Goal: Information Seeking & Learning: Learn about a topic

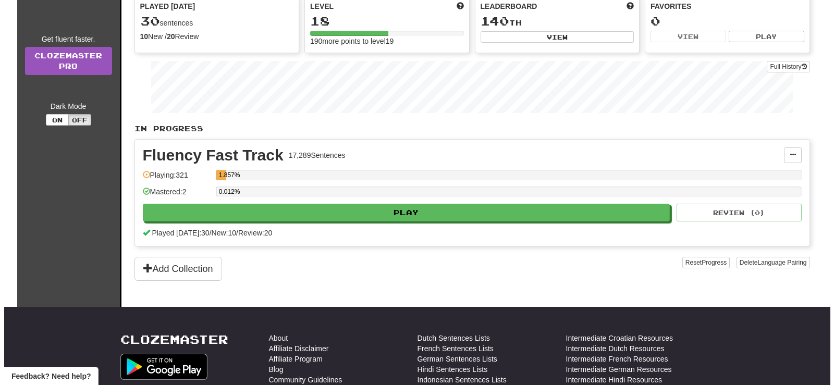
scroll to position [156, 0]
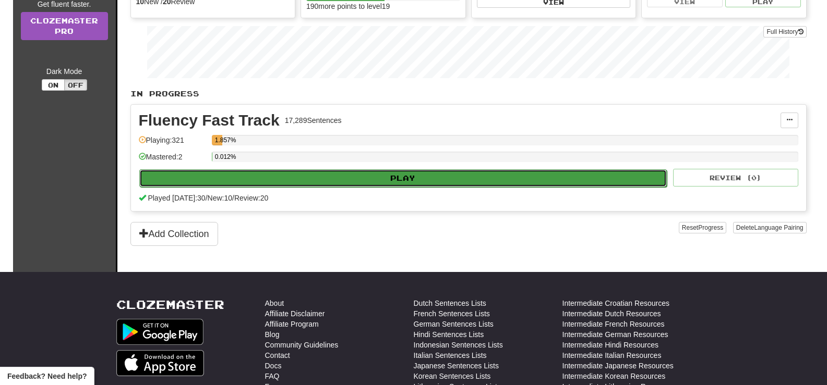
click at [426, 177] on button "Play" at bounding box center [403, 178] width 528 height 18
select select "**"
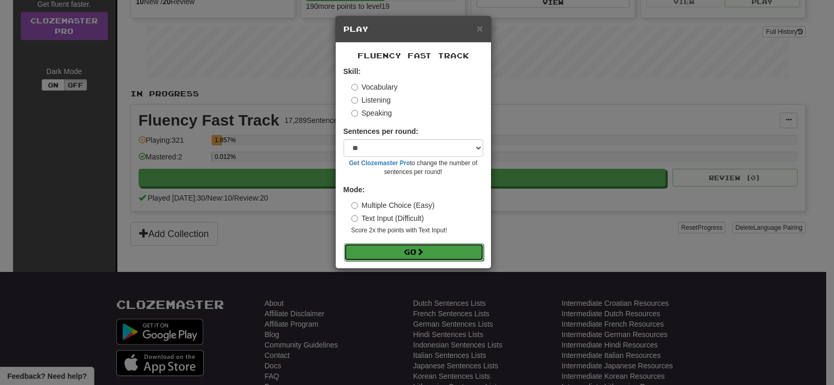
click at [440, 252] on button "Go" at bounding box center [414, 253] width 140 height 18
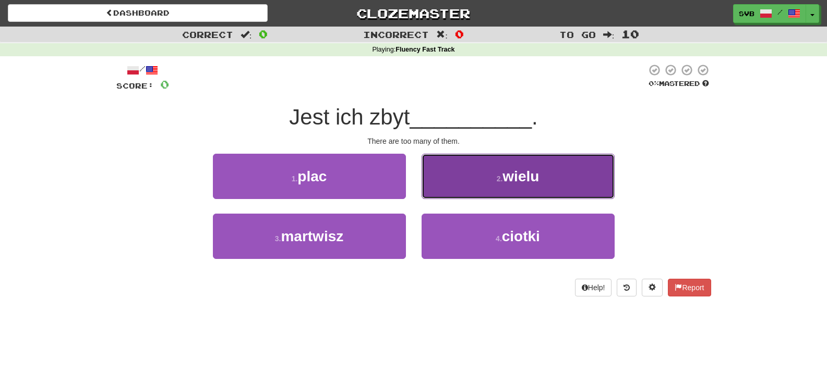
click at [543, 169] on button "2 . wielu" at bounding box center [517, 176] width 193 height 45
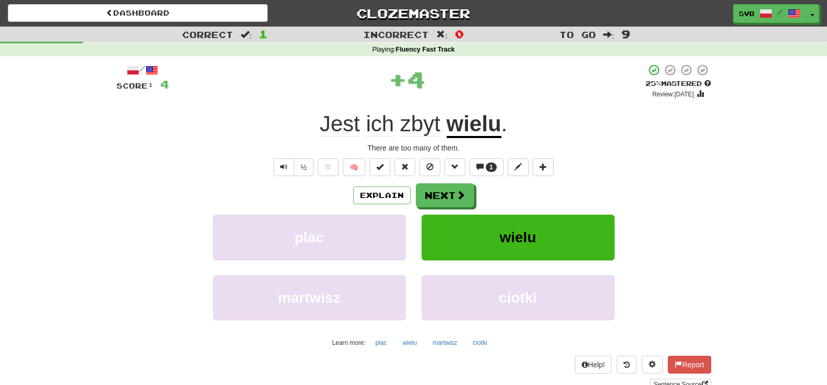
click at [482, 124] on u "wielu" at bounding box center [473, 125] width 55 height 27
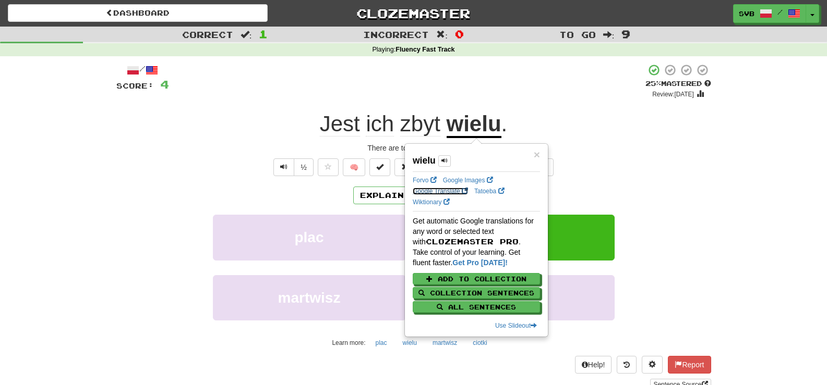
click at [440, 191] on link "Google Translate" at bounding box center [440, 191] width 55 height 7
click at [570, 103] on div "/ Score: 4 + 4 25 % Mastered Review: [DATE] Jest ich zbyt wielu . There are too…" at bounding box center [413, 227] width 595 height 327
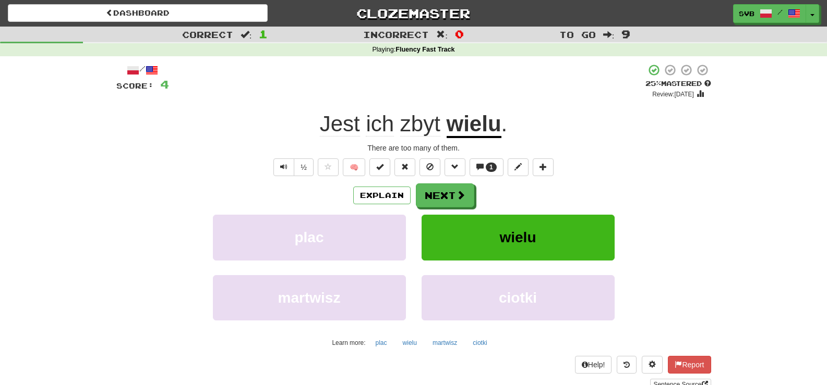
click at [422, 126] on span "zbyt" at bounding box center [420, 124] width 40 height 25
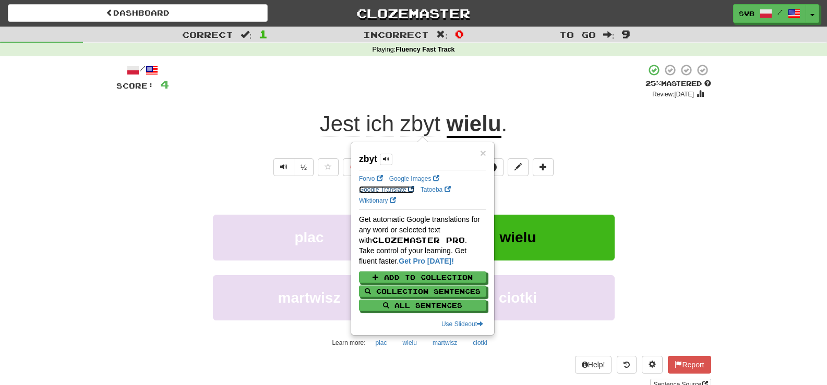
click at [380, 189] on link "Google Translate" at bounding box center [386, 189] width 55 height 7
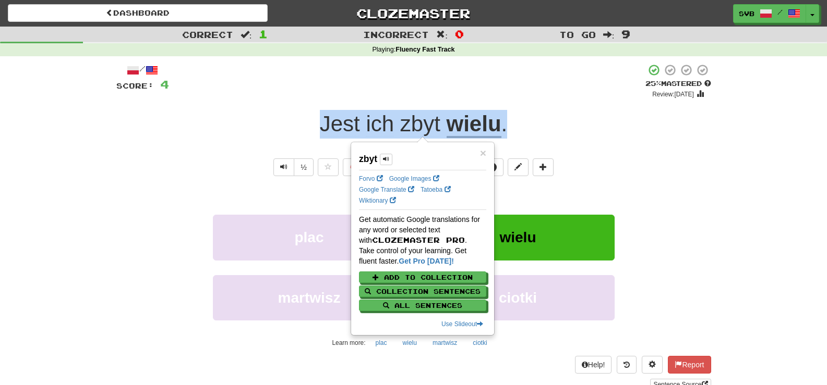
drag, startPoint x: 316, startPoint y: 124, endPoint x: 534, endPoint y: 127, distance: 217.5
click at [534, 127] on div "Jest ich zbyt wielu ." at bounding box center [413, 124] width 595 height 29
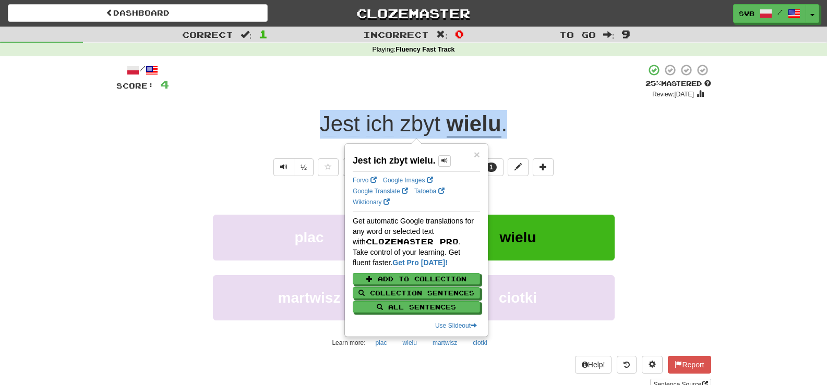
copy span "Jest ich zbyt wielu ."
click at [549, 107] on div "/ Score: 4 + 4 25 % Mastered Review: [DATE] Jest ich zbyt wielu . There are too…" at bounding box center [413, 227] width 595 height 327
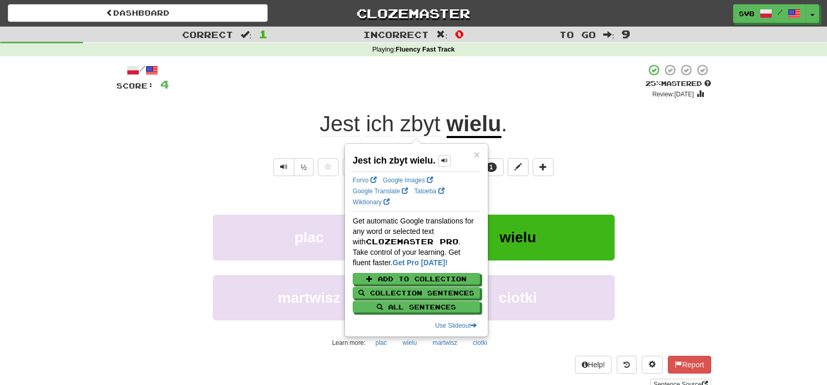
click at [516, 154] on div "/ Score: 4 + 4 25 % Mastered Review: [DATE] Jest ich zbyt wielu . There are too…" at bounding box center [413, 227] width 595 height 327
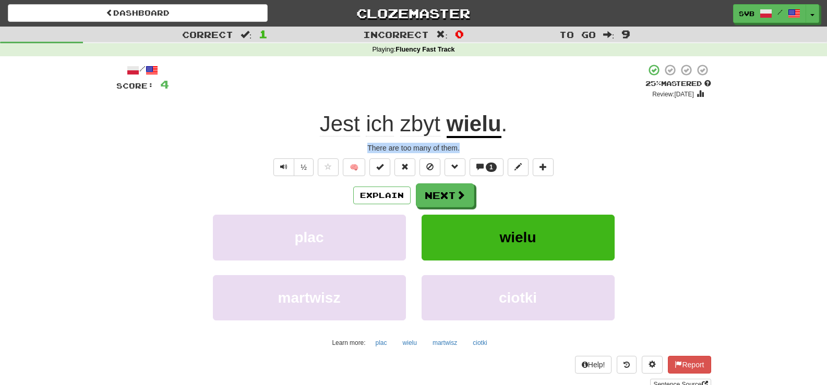
drag, startPoint x: 369, startPoint y: 145, endPoint x: 480, endPoint y: 151, distance: 111.3
click at [480, 151] on div "There are too many of them." at bounding box center [413, 148] width 595 height 10
copy div "There are too many of them."
drag, startPoint x: 448, startPoint y: 119, endPoint x: 499, endPoint y: 118, distance: 51.1
click at [499, 118] on u "wielu" at bounding box center [473, 125] width 55 height 27
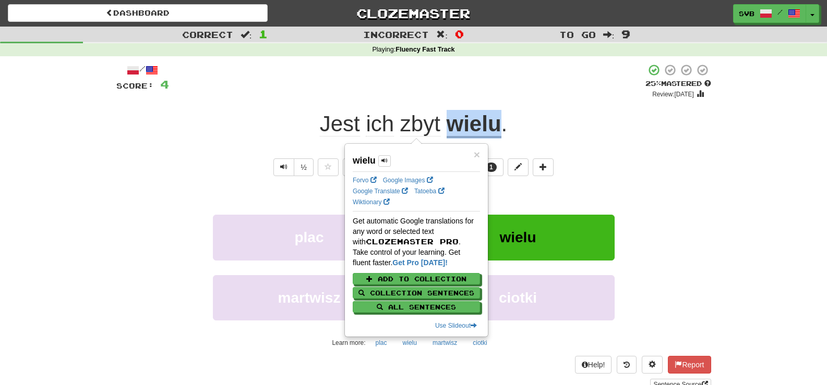
copy u "wielu"
click at [252, 179] on div "/ Score: 4 + 4 25 % Mastered Review: [DATE] Jest ich zbyt wielu . There are too…" at bounding box center [413, 227] width 595 height 327
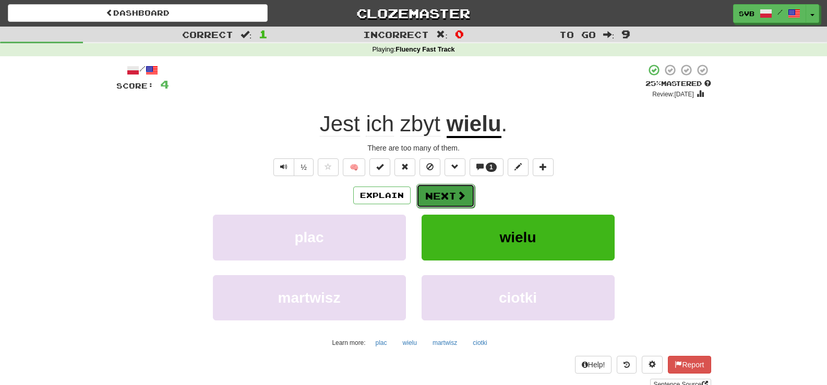
click at [444, 196] on button "Next" at bounding box center [445, 196] width 58 height 24
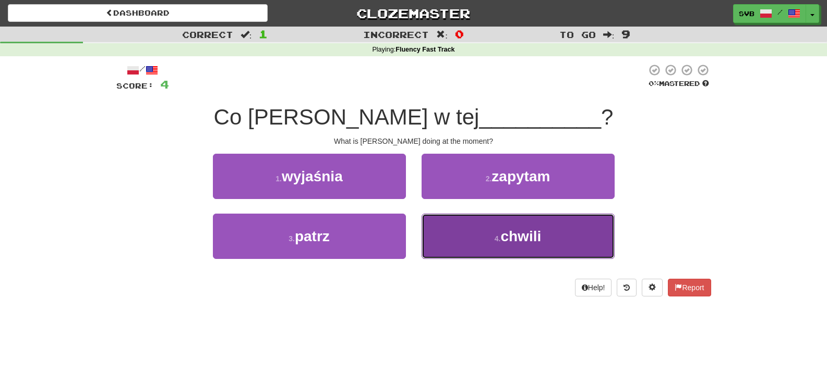
click at [527, 231] on span "chwili" at bounding box center [520, 236] width 41 height 16
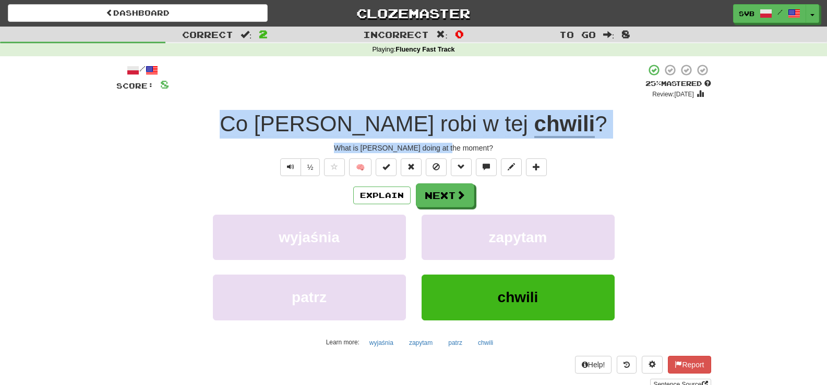
drag, startPoint x: 285, startPoint y: 124, endPoint x: 525, endPoint y: 148, distance: 241.1
click at [525, 148] on div "/ Score: 8 + 4 25 % Mastered Review: [DATE] Co [PERSON_NAME] w tej chwili ? Wha…" at bounding box center [413, 227] width 595 height 327
copy div "Co [PERSON_NAME] w tej chwili ? What is [PERSON_NAME] doing at the moment?"
click at [567, 150] on div "What is [PERSON_NAME] doing at the moment?" at bounding box center [413, 148] width 595 height 10
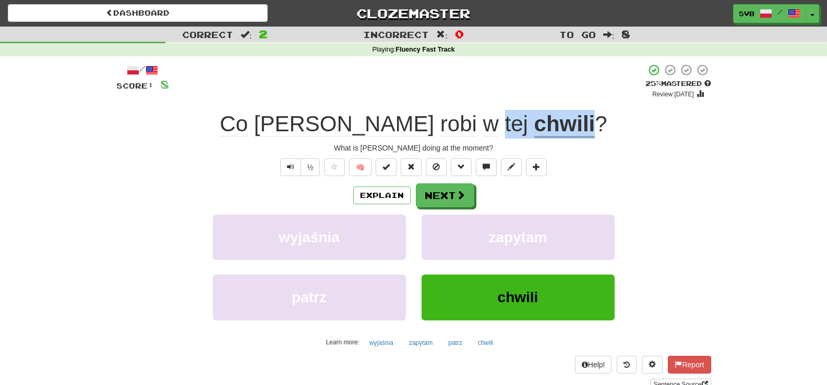
drag, startPoint x: 438, startPoint y: 120, endPoint x: 525, endPoint y: 122, distance: 87.6
click at [525, 122] on span "Co [PERSON_NAME] w tej chwili ?" at bounding box center [413, 125] width 387 height 27
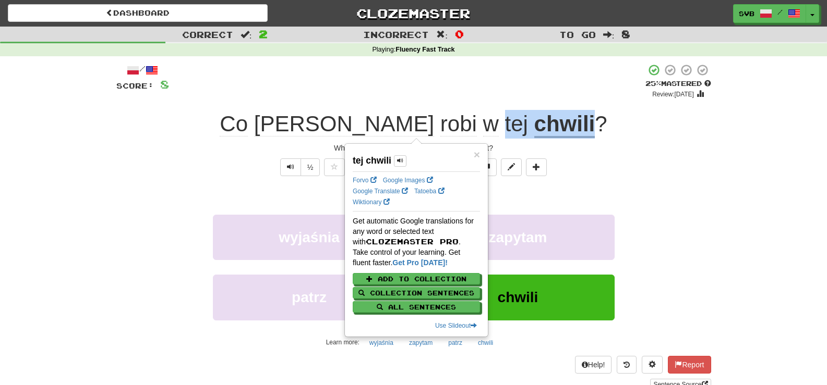
copy span "tej chwili"
click at [381, 189] on link "Google Translate" at bounding box center [380, 191] width 55 height 7
click at [302, 366] on div "Help! Report Sentence Source" at bounding box center [413, 373] width 595 height 34
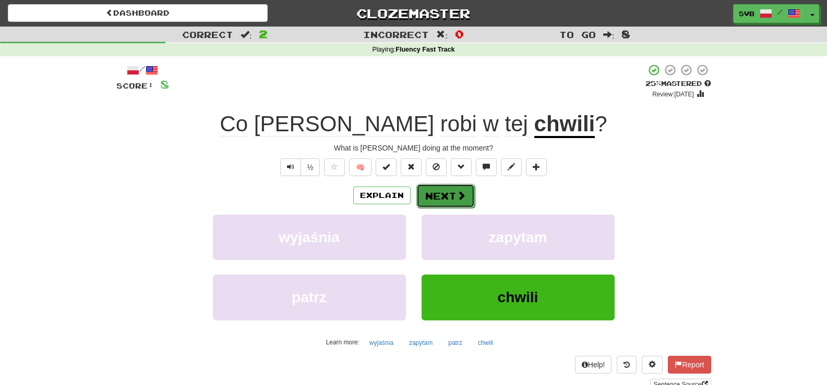
click at [452, 193] on button "Next" at bounding box center [445, 196] width 58 height 24
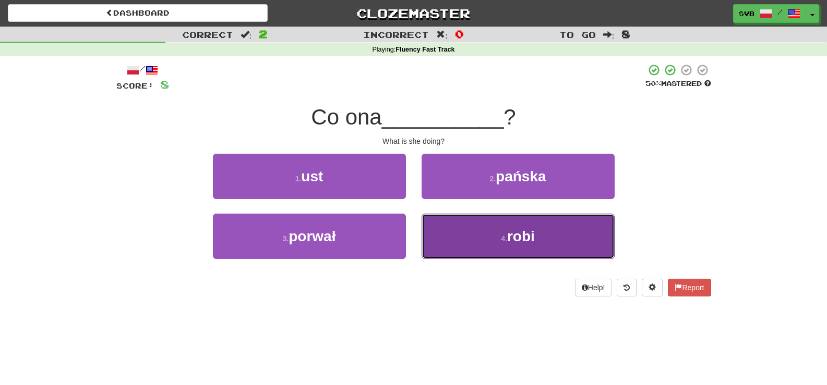
click at [515, 237] on span "robi" at bounding box center [521, 236] width 28 height 16
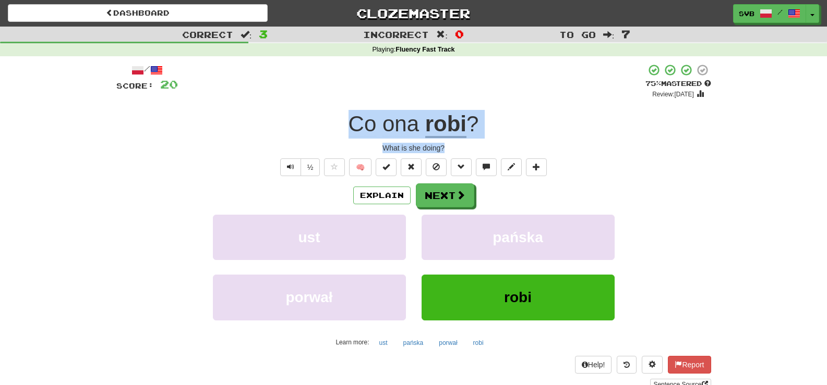
drag, startPoint x: 342, startPoint y: 117, endPoint x: 495, endPoint y: 152, distance: 157.8
click at [495, 152] on div "/ Score: 20 + 12 75 % Mastered Review: [DATE] Co ona robi ? What is she doing? …" at bounding box center [413, 227] width 595 height 327
copy div "Co ona robi ? What is she doing?"
click at [449, 198] on button "Next" at bounding box center [445, 196] width 58 height 24
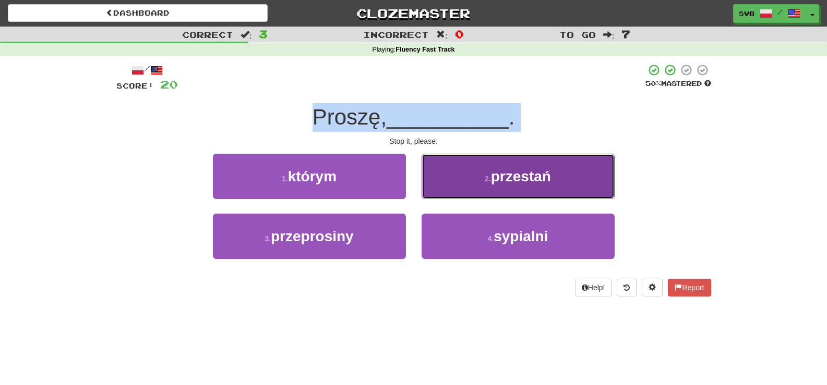
click at [533, 177] on span "przestań" at bounding box center [521, 176] width 60 height 16
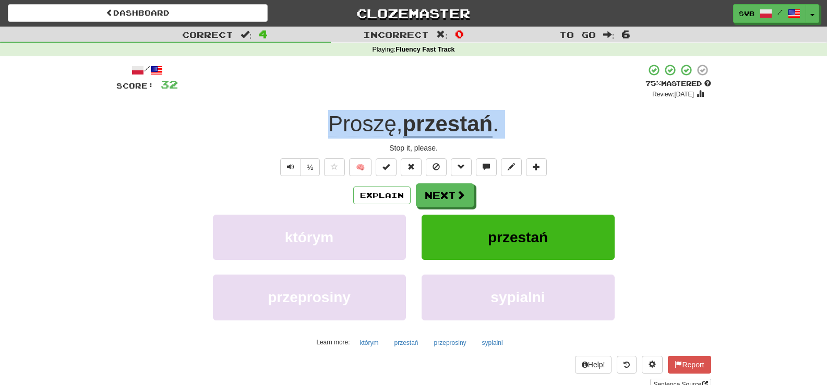
click at [313, 136] on div "Proszę , przestań ." at bounding box center [413, 124] width 595 height 29
drag, startPoint x: 319, startPoint y: 119, endPoint x: 475, endPoint y: 149, distance: 159.3
click at [475, 149] on div "/ Score: 32 + 12 75 % Mastered Review: [DATE] Proszę , przestań . Stop it, plea…" at bounding box center [413, 227] width 595 height 327
copy div "Proszę , przestań . Stop it, please."
click at [432, 122] on u "przestań" at bounding box center [448, 125] width 90 height 27
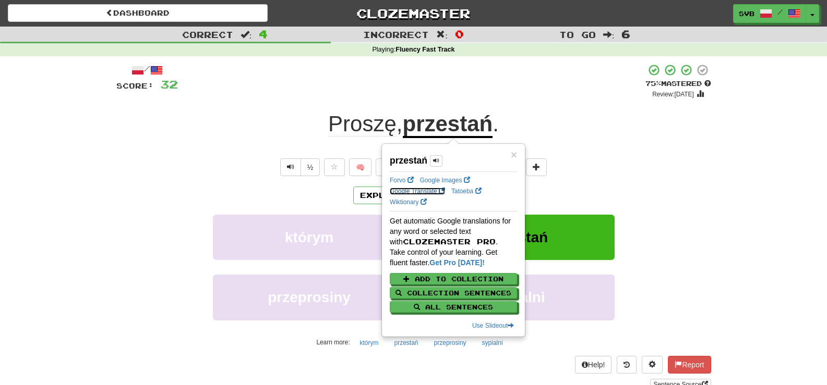
click at [409, 190] on link "Google Translate" at bounding box center [417, 191] width 55 height 7
click at [529, 104] on div "/ Score: 32 + 12 75 % Mastered Review: [DATE] Proszę , przestań . Stop it, plea…" at bounding box center [413, 227] width 595 height 327
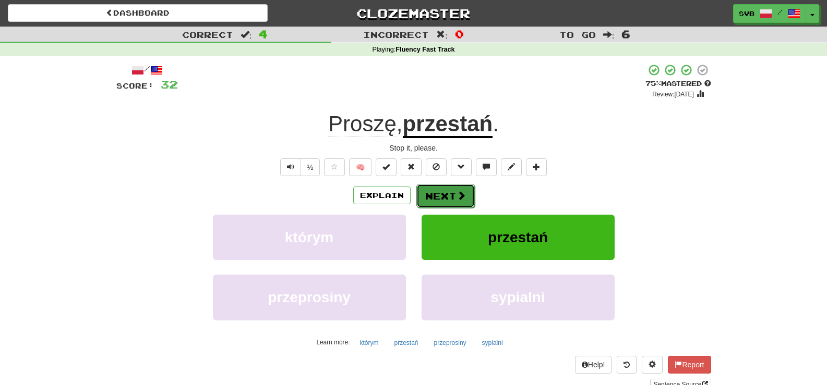
click at [453, 198] on button "Next" at bounding box center [445, 196] width 58 height 24
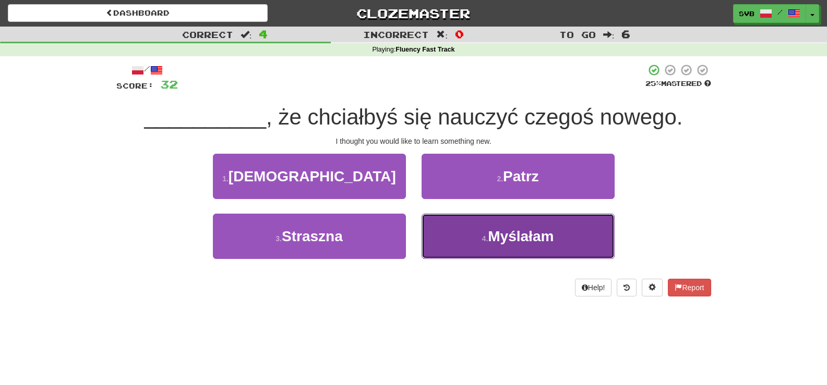
click at [513, 239] on span "Myślałam" at bounding box center [521, 236] width 66 height 16
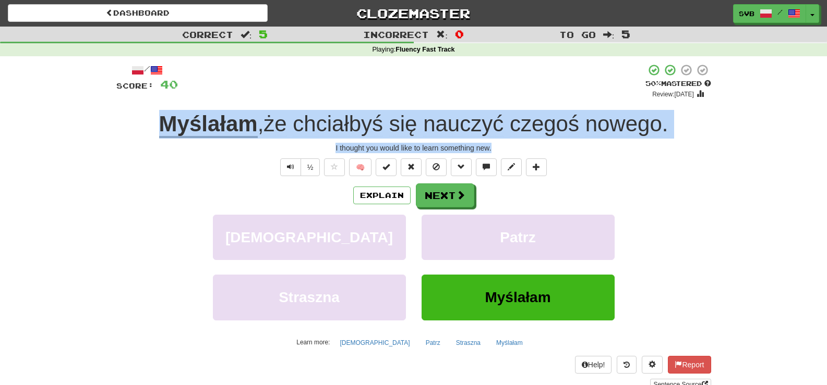
drag, startPoint x: 141, startPoint y: 123, endPoint x: 629, endPoint y: 152, distance: 489.5
click at [629, 152] on div "/ Score: 40 + 8 50 % Mastered Review: [DATE] Myślałam , że chciałbyś się nauczy…" at bounding box center [413, 227] width 595 height 327
copy div "Myślałam , że chciałbyś się nauczyć czegoś nowego . I thought you would like to…"
click at [336, 125] on span "chciałbyś" at bounding box center [338, 124] width 90 height 25
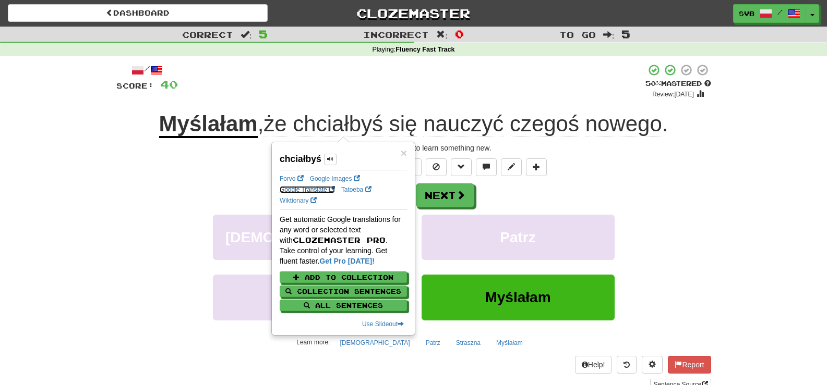
click at [310, 188] on link "Google Translate" at bounding box center [307, 189] width 55 height 7
click at [401, 124] on span "się" at bounding box center [403, 124] width 28 height 25
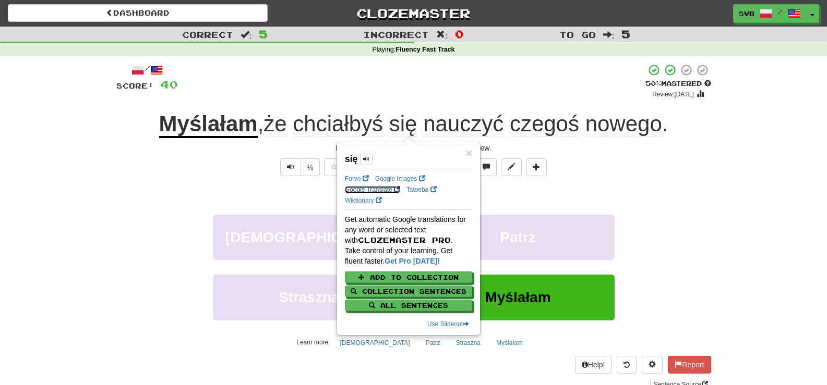
click at [364, 189] on link "Google Translate" at bounding box center [372, 189] width 55 height 7
click at [192, 166] on div "½ 🧠" at bounding box center [413, 168] width 595 height 18
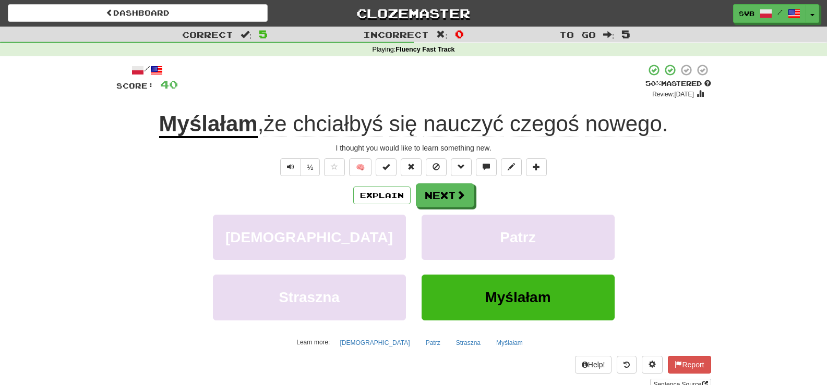
click at [460, 124] on span "nauczyć" at bounding box center [463, 124] width 80 height 25
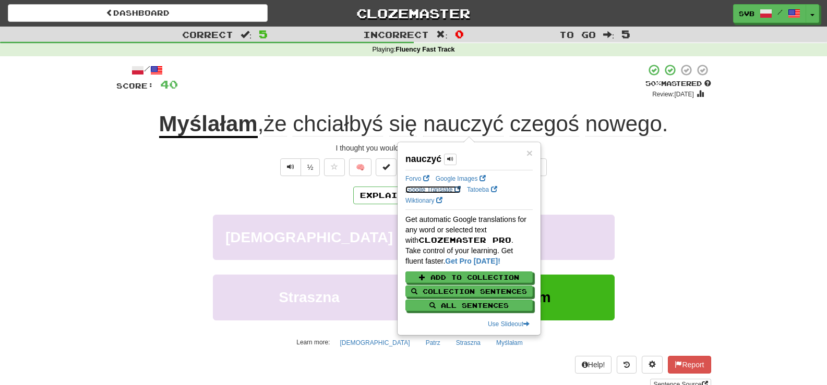
click at [423, 189] on link "Google Translate" at bounding box center [432, 189] width 55 height 7
click at [589, 159] on div "½ 🧠" at bounding box center [413, 168] width 595 height 18
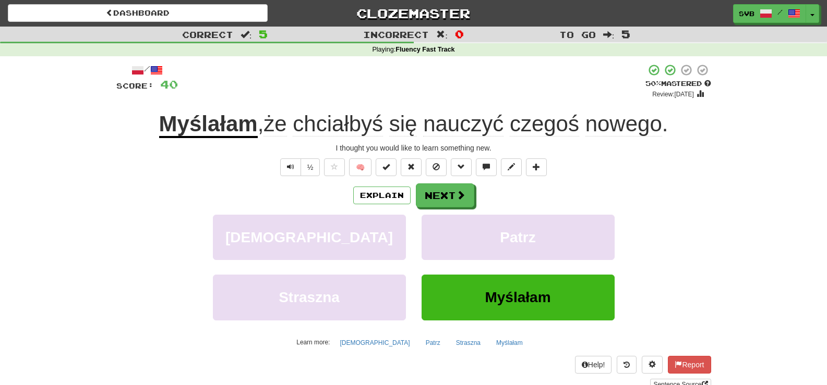
click at [550, 126] on span "czegoś" at bounding box center [544, 124] width 69 height 25
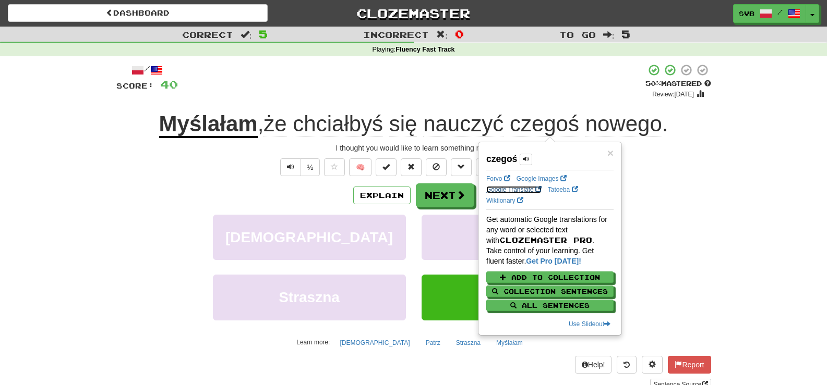
click at [504, 190] on link "Google Translate" at bounding box center [513, 189] width 55 height 7
click at [454, 97] on div "+ 8" at bounding box center [411, 81] width 467 height 35
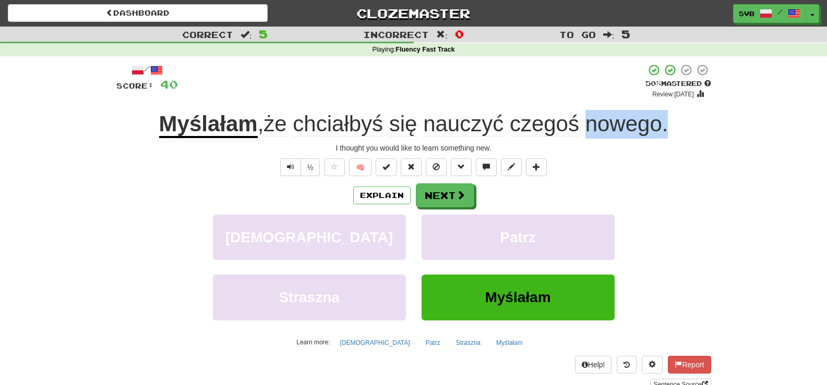
drag, startPoint x: 587, startPoint y: 127, endPoint x: 686, endPoint y: 124, distance: 99.1
click at [686, 124] on div "Myślałam , że chciałbyś się nauczyć czegoś nowego ." at bounding box center [413, 124] width 595 height 29
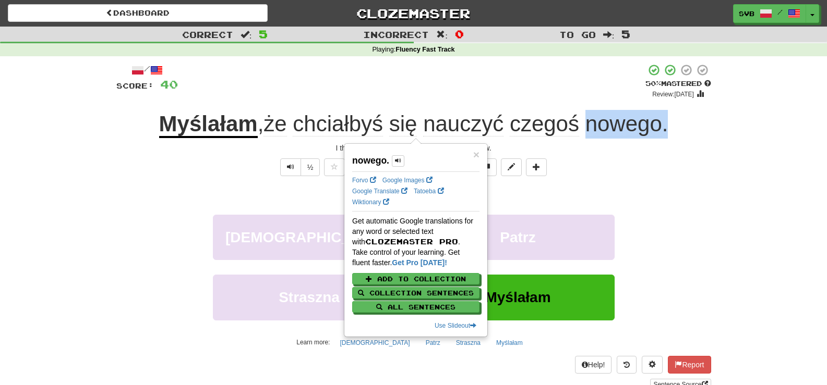
copy span "nowego ."
click at [631, 169] on div "½ 🧠" at bounding box center [413, 168] width 595 height 18
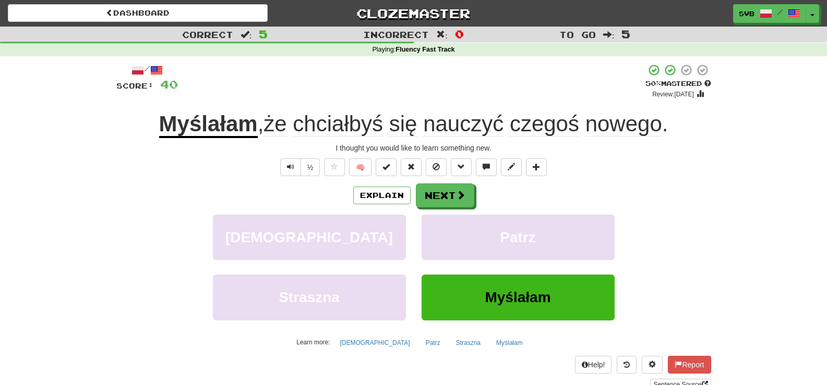
click at [640, 128] on span "nowego" at bounding box center [623, 124] width 77 height 25
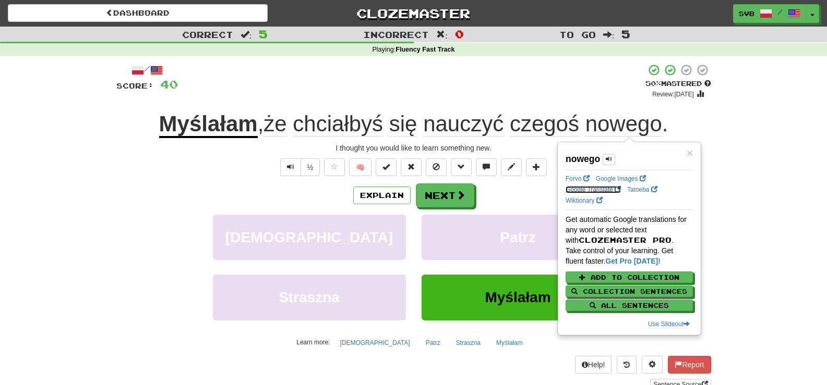
click at [592, 190] on link "Google Translate" at bounding box center [592, 189] width 55 height 7
click at [208, 168] on div "½ 🧠" at bounding box center [413, 168] width 595 height 18
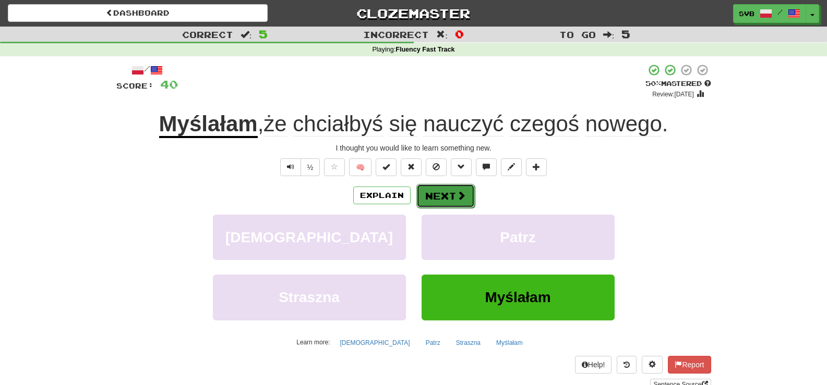
click at [443, 197] on button "Next" at bounding box center [445, 196] width 58 height 24
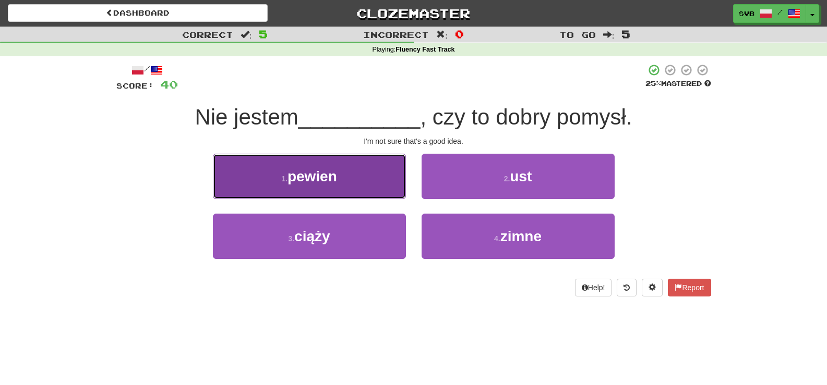
click at [323, 177] on span "pewien" at bounding box center [312, 176] width 50 height 16
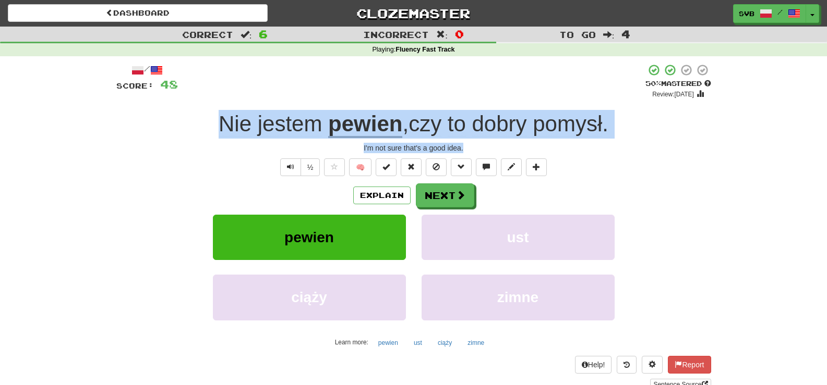
drag, startPoint x: 213, startPoint y: 118, endPoint x: 649, endPoint y: 150, distance: 436.6
click at [649, 150] on div "/ Score: 48 + 8 50 % Mastered Review: [DATE] jestem pewien , czy to dobry pomys…" at bounding box center [413, 227] width 595 height 327
copy div "Nie jestem pewien , czy to dobry pomysł . I'm not sure that's a good idea."
click at [454, 197] on button "Next" at bounding box center [445, 196] width 58 height 24
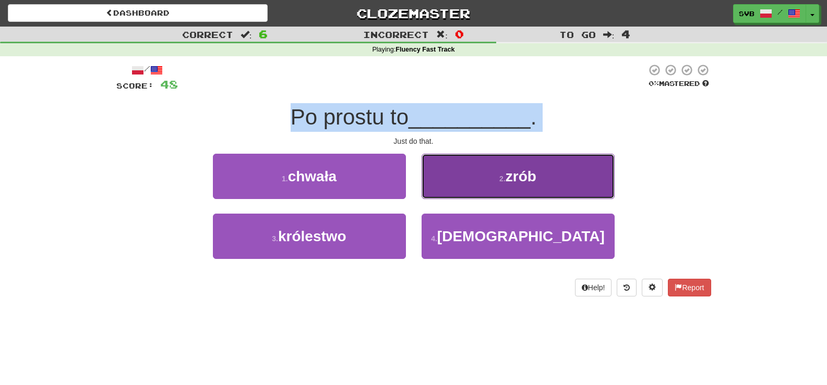
click at [518, 178] on span "zrób" at bounding box center [520, 176] width 31 height 16
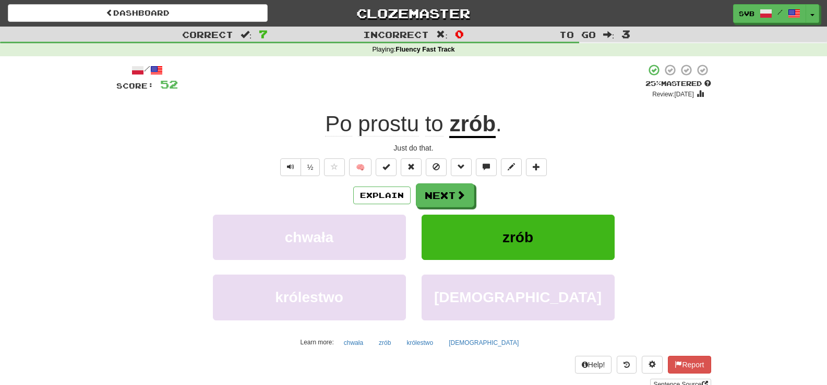
click at [348, 157] on div "/ Score: 52 + 4 25 % Mastered Review: [DATE] prostu to zrób . Just do that. ½ 🧠…" at bounding box center [413, 227] width 595 height 327
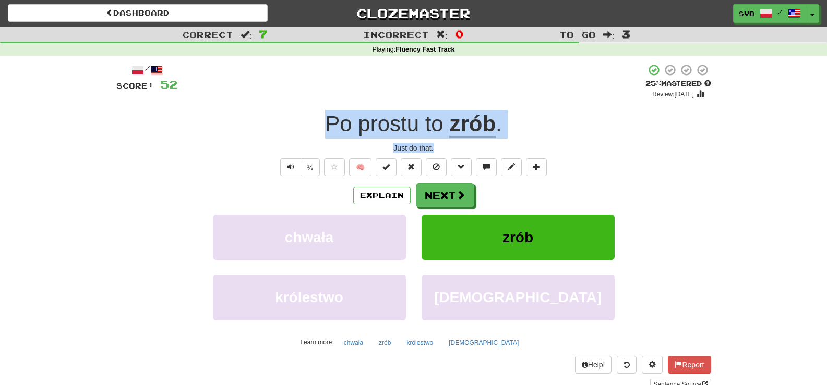
drag, startPoint x: 323, startPoint y: 122, endPoint x: 506, endPoint y: 149, distance: 184.5
click at [506, 149] on div "/ Score: 52 + 4 25 % Mastered Review: [DATE] prostu to zrób . Just do that. ½ 🧠…" at bounding box center [413, 227] width 595 height 327
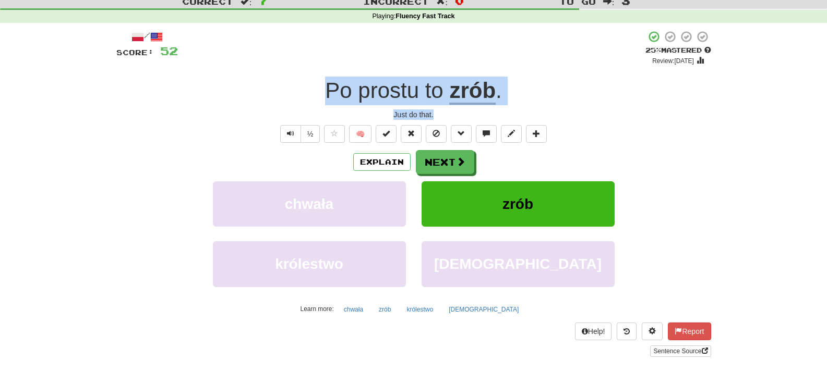
scroll to position [52, 0]
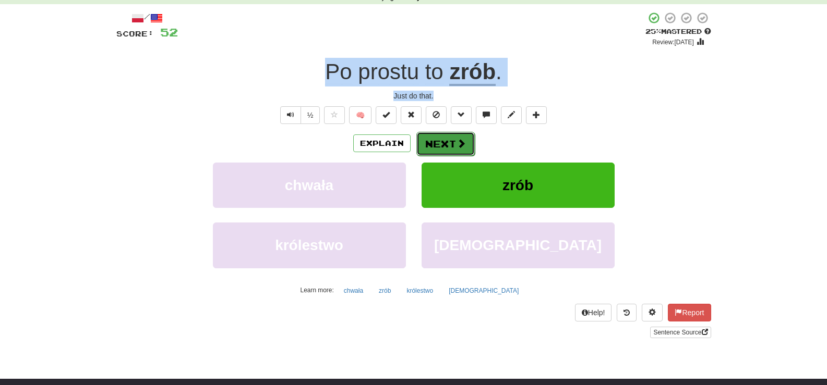
click at [447, 143] on button "Next" at bounding box center [445, 144] width 58 height 24
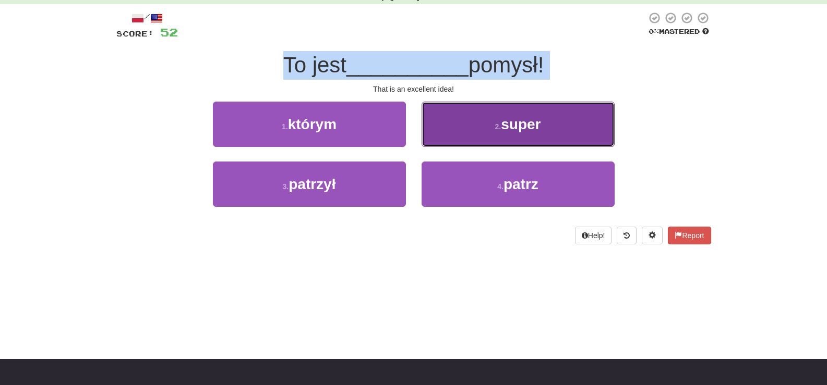
click at [531, 119] on span "super" at bounding box center [521, 124] width 40 height 16
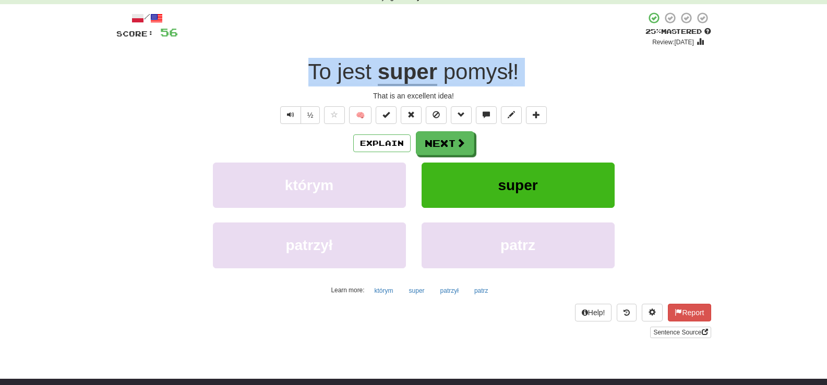
click at [325, 99] on div "That is an excellent idea!" at bounding box center [413, 96] width 595 height 10
click at [356, 98] on div "That is an excellent idea!" at bounding box center [413, 96] width 595 height 10
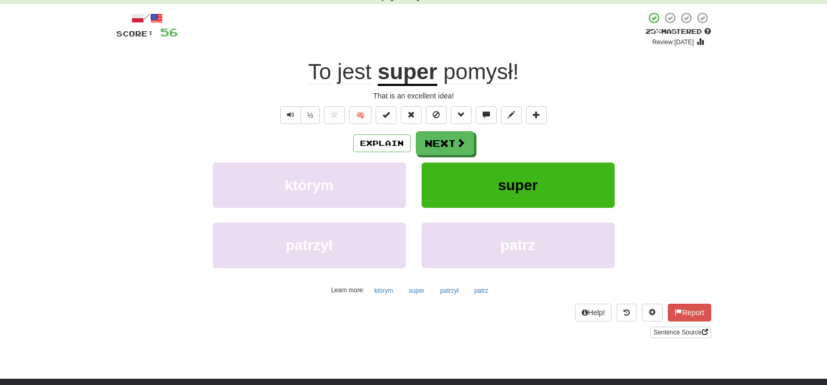
click at [389, 96] on div "That is an excellent idea!" at bounding box center [413, 96] width 595 height 10
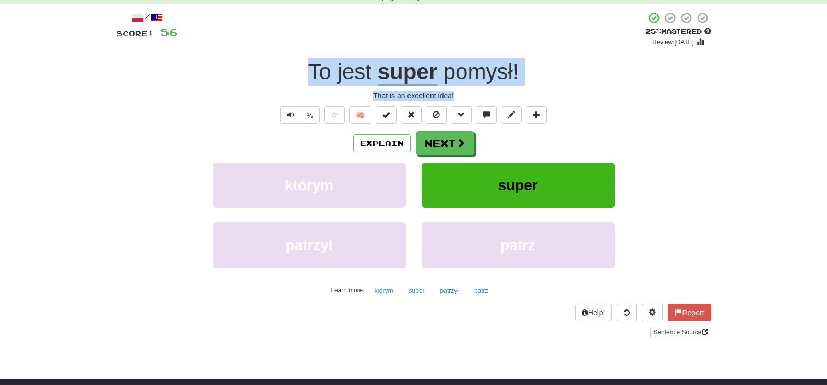
drag, startPoint x: 306, startPoint y: 70, endPoint x: 504, endPoint y: 94, distance: 199.6
click at [504, 94] on div "/ Score: 56 + 4 25 % Mastered Review: [DATE] To jest super pomysł ! That is an …" at bounding box center [413, 174] width 595 height 327
click at [445, 142] on button "Next" at bounding box center [445, 144] width 58 height 24
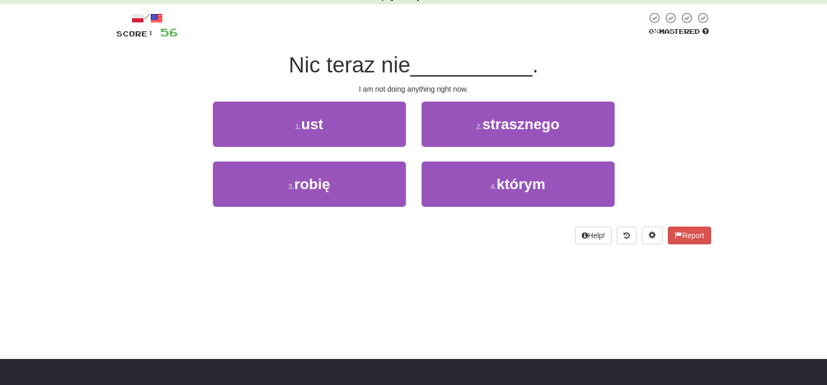
click at [496, 87] on div "I am not doing anything right now." at bounding box center [413, 89] width 595 height 10
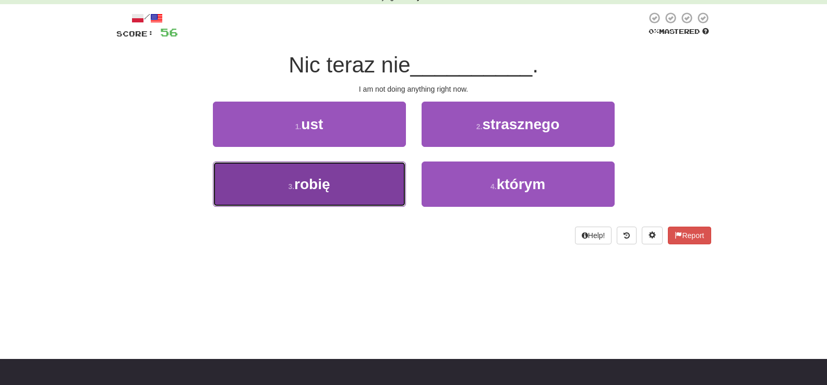
click at [334, 195] on button "3 . robię" at bounding box center [309, 184] width 193 height 45
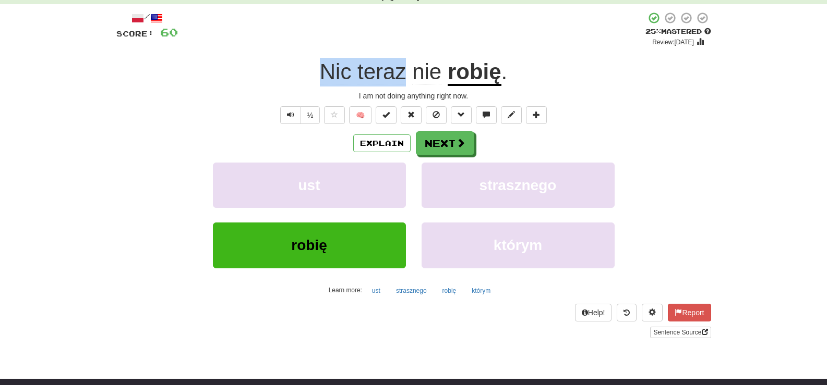
drag, startPoint x: 316, startPoint y: 72, endPoint x: 409, endPoint y: 65, distance: 93.6
click at [409, 65] on div "Nic teraz nie robię ." at bounding box center [413, 72] width 595 height 29
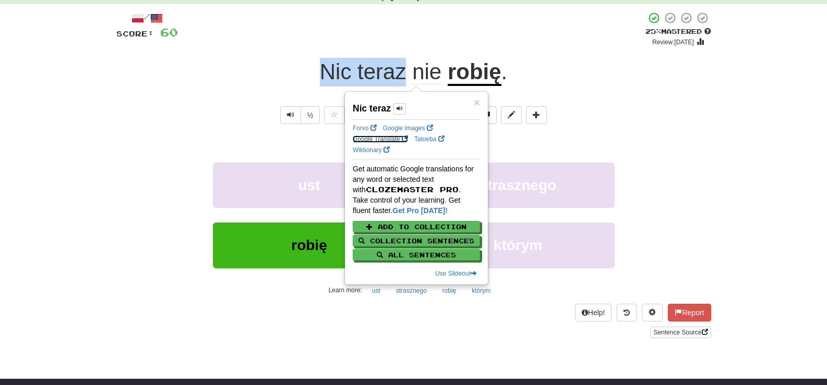
click at [371, 141] on link "Google Translate" at bounding box center [380, 139] width 55 height 7
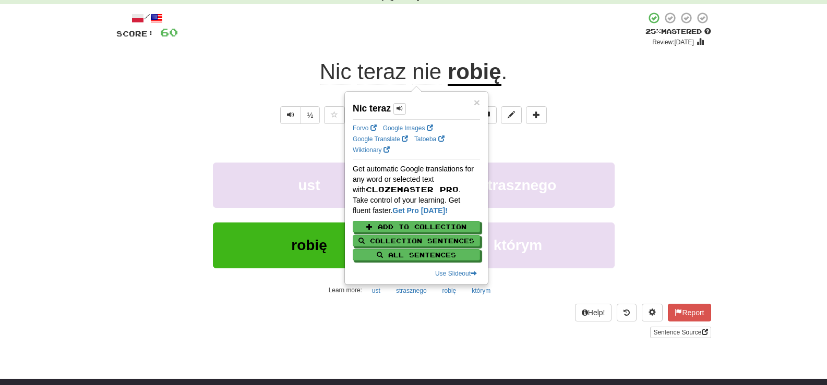
click at [240, 134] on div "Explain Next" at bounding box center [413, 143] width 595 height 24
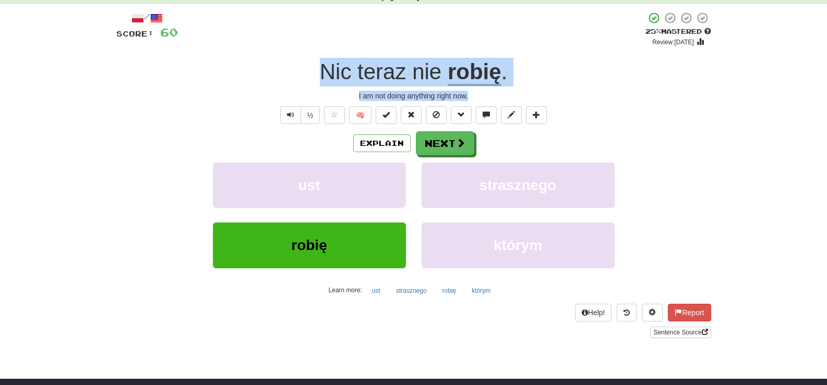
drag, startPoint x: 310, startPoint y: 71, endPoint x: 489, endPoint y: 92, distance: 179.5
click at [489, 92] on div "/ Score: 60 + 4 25 % Mastered Review: [DATE] Nic teraz nie robię . I am not doi…" at bounding box center [413, 174] width 595 height 327
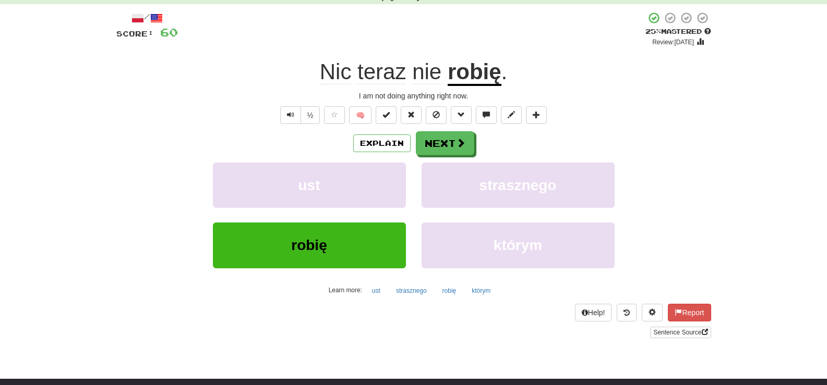
click at [523, 151] on div "Explain Next" at bounding box center [413, 143] width 595 height 24
click at [453, 139] on button "Next" at bounding box center [445, 144] width 58 height 24
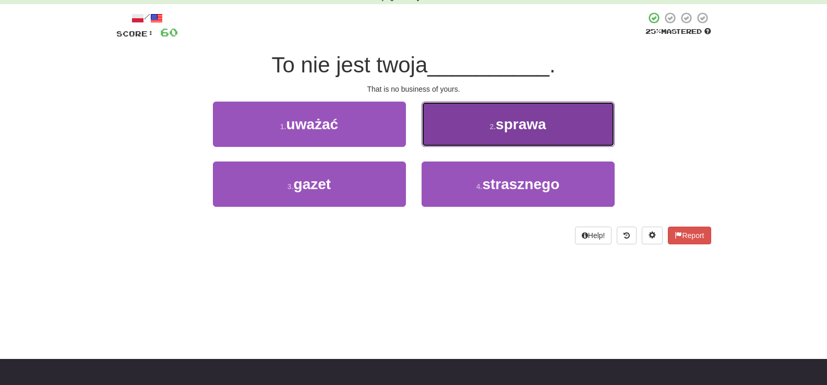
click at [524, 126] on span "sprawa" at bounding box center [520, 124] width 51 height 16
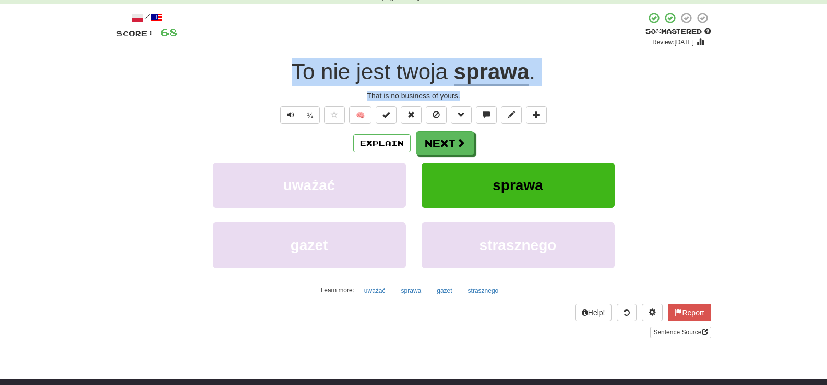
drag, startPoint x: 283, startPoint y: 72, endPoint x: 533, endPoint y: 99, distance: 251.7
click at [533, 99] on div "/ Score: 68 + 8 50 % Mastered Review: [DATE] To nie jest twoja sprawa . That is…" at bounding box center [413, 174] width 595 height 327
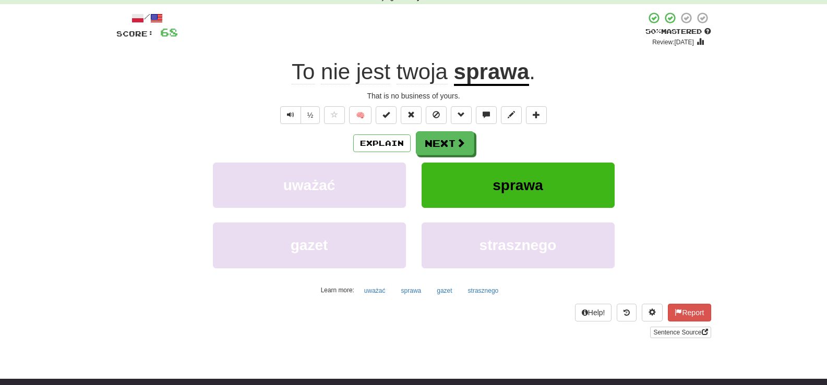
click at [505, 325] on div "Help! Report Sentence Source" at bounding box center [413, 321] width 595 height 34
click at [512, 188] on span "sprawa" at bounding box center [517, 185] width 51 height 16
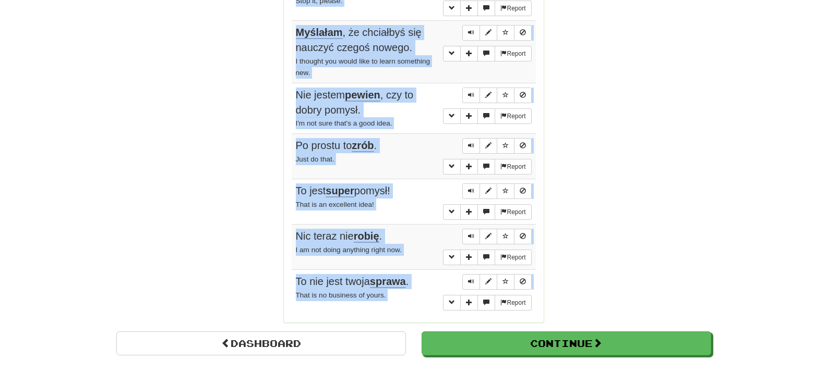
scroll to position [910, 0]
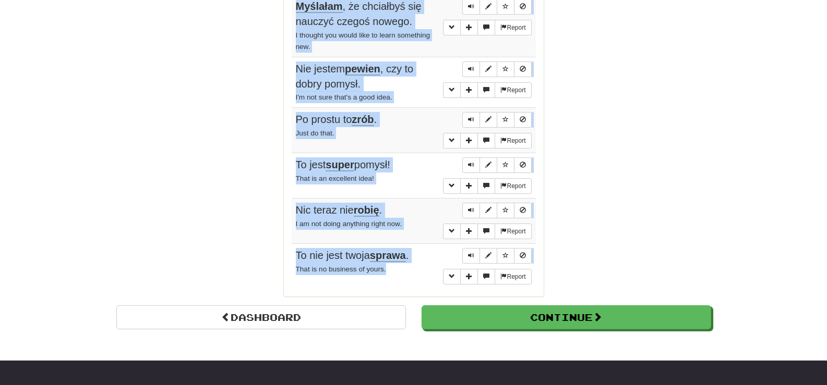
drag, startPoint x: 318, startPoint y: 169, endPoint x: 429, endPoint y: 260, distance: 143.0
click at [429, 260] on div "Sentences: 1 Report Jest ich zbyt wielu . There are too many of them. Report Co…" at bounding box center [414, 31] width 244 height 516
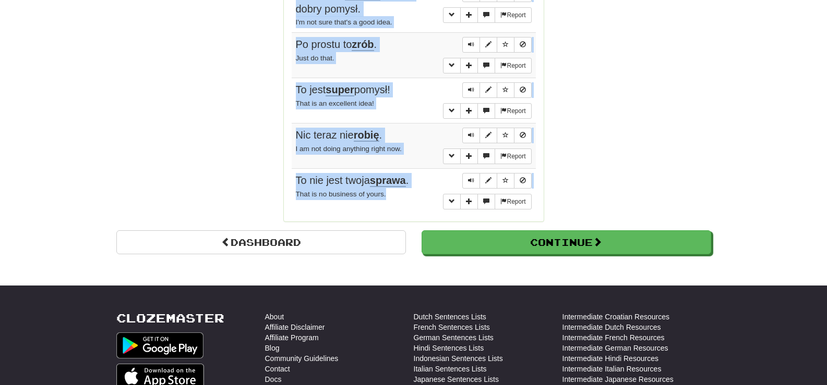
scroll to position [991, 0]
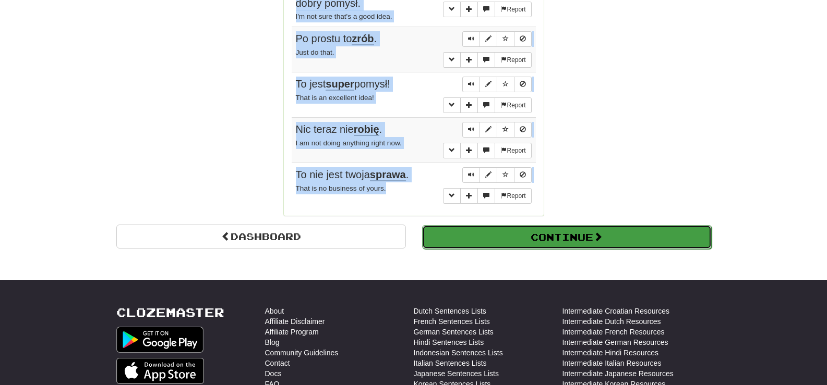
click at [576, 225] on button "Continue" at bounding box center [566, 237] width 289 height 24
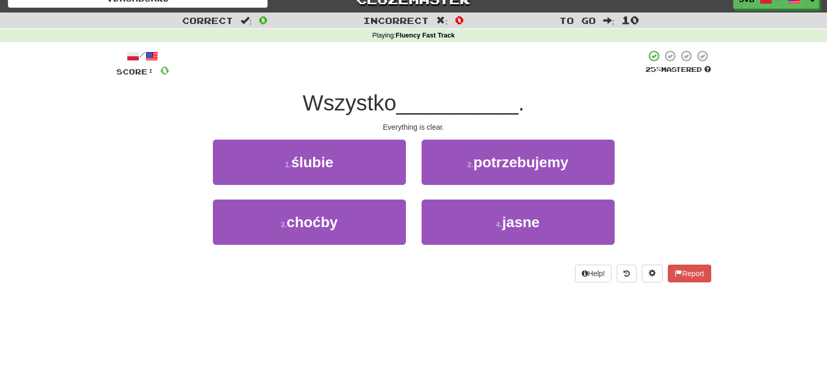
scroll to position [0, 0]
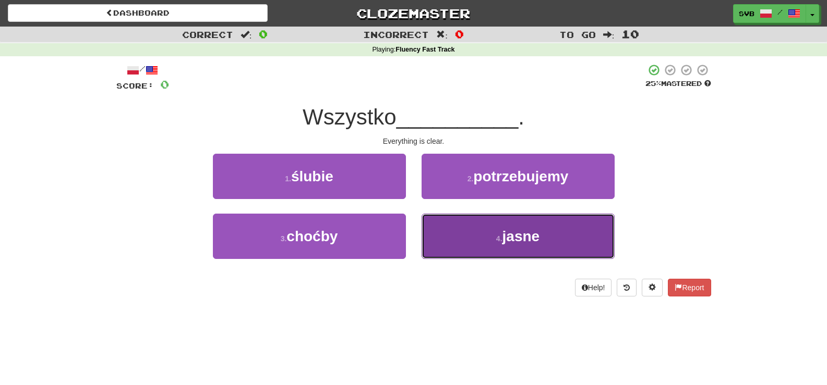
click at [529, 234] on span "jasne" at bounding box center [521, 236] width 38 height 16
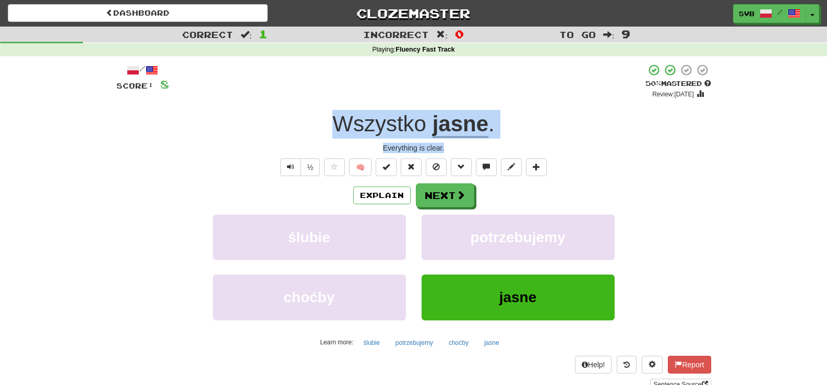
drag, startPoint x: 314, startPoint y: 125, endPoint x: 499, endPoint y: 150, distance: 186.2
click at [499, 150] on div "/ Score: 8 + 8 50 % Mastered Review: [DATE] Wszystko jasne . Everything is clea…" at bounding box center [413, 227] width 595 height 327
click at [457, 146] on div "Everything is clear." at bounding box center [413, 148] width 595 height 10
click at [290, 168] on span "Text-to-speech controls" at bounding box center [290, 166] width 7 height 7
click at [307, 172] on button "½" at bounding box center [310, 168] width 20 height 18
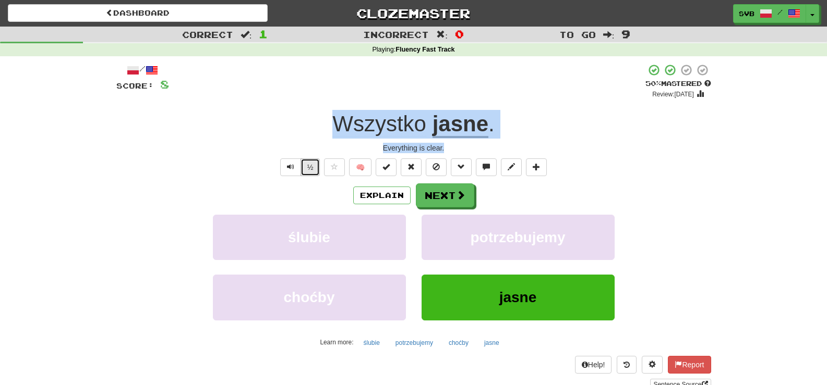
click at [307, 173] on button "½" at bounding box center [310, 168] width 20 height 18
click at [303, 176] on button "½" at bounding box center [310, 168] width 20 height 18
click at [460, 191] on span at bounding box center [460, 195] width 9 height 9
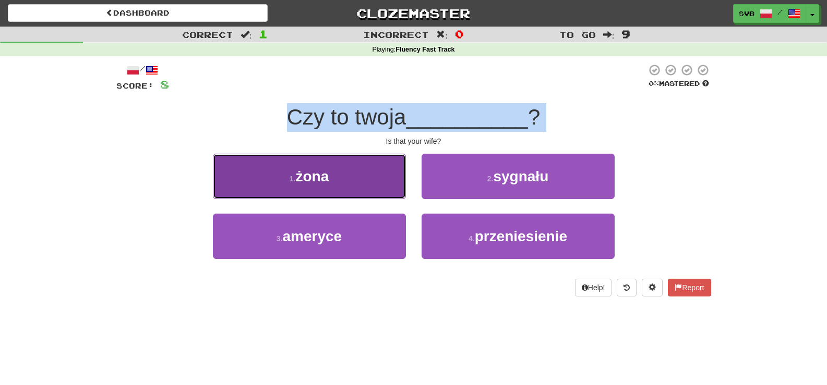
click at [322, 174] on span "żona" at bounding box center [311, 176] width 33 height 16
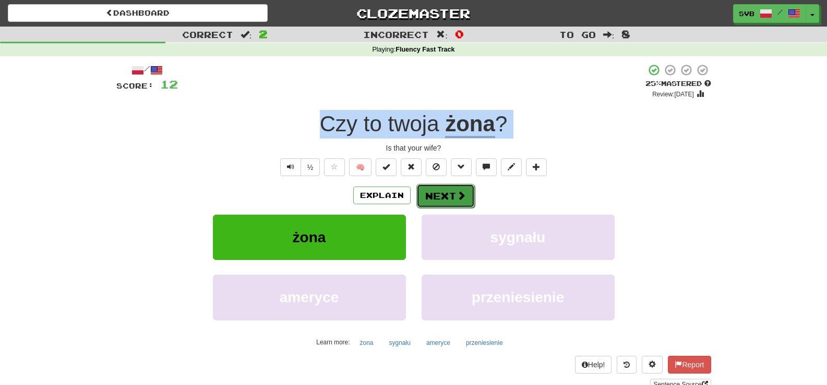
click at [456, 193] on span at bounding box center [460, 195] width 9 height 9
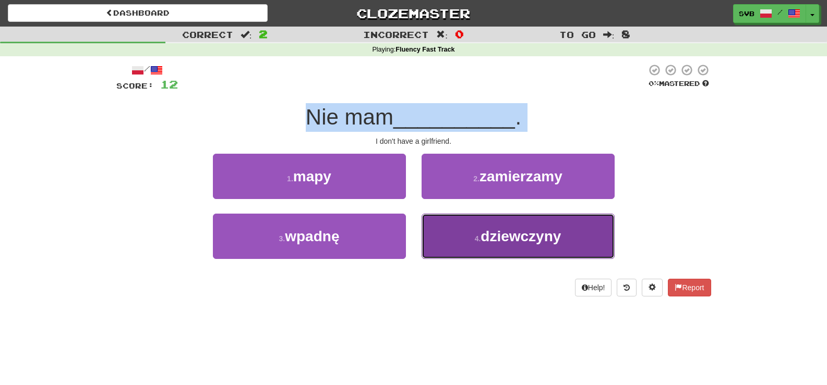
click at [493, 238] on span "dziewczyny" at bounding box center [520, 236] width 80 height 16
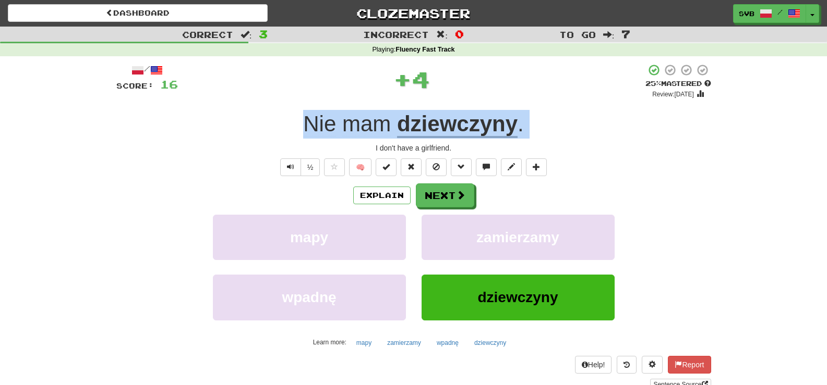
click at [350, 153] on div "I don't have a girlfriend." at bounding box center [413, 148] width 595 height 10
drag, startPoint x: 297, startPoint y: 120, endPoint x: 519, endPoint y: 147, distance: 223.2
click at [519, 147] on div "/ Score: 16 + 4 25 % Mastered Review: [DATE] mam dziewczyny . I don't have a gi…" at bounding box center [413, 227] width 595 height 327
click at [444, 199] on button "Next" at bounding box center [445, 196] width 58 height 24
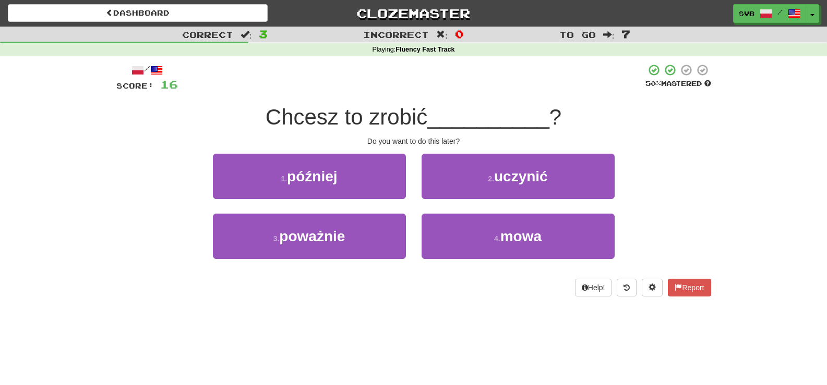
click at [483, 141] on div "Do you want to do this later?" at bounding box center [413, 141] width 595 height 10
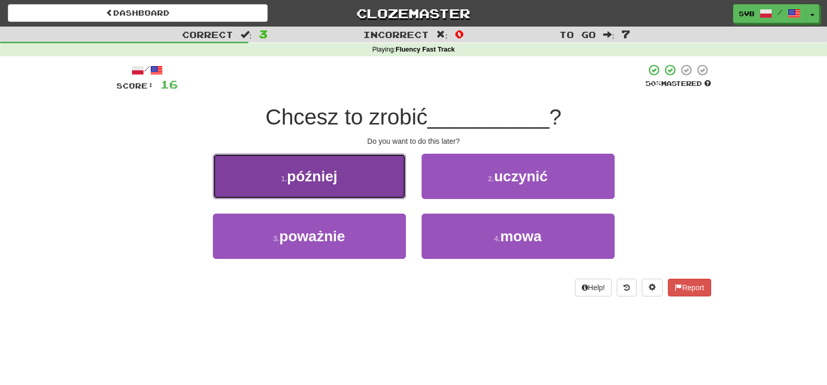
click at [326, 184] on span "później" at bounding box center [312, 176] width 50 height 16
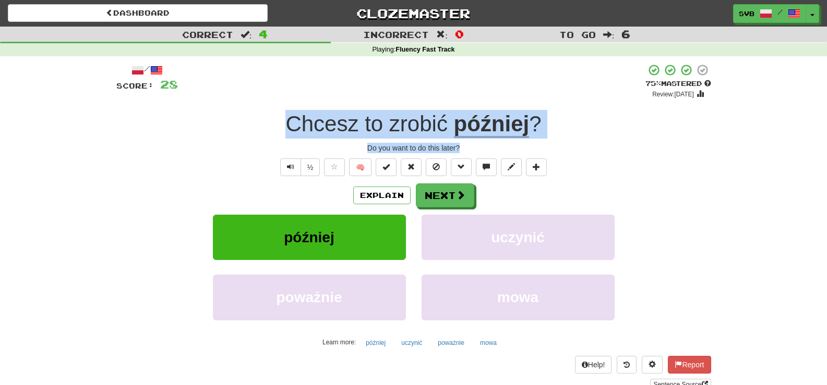
drag, startPoint x: 269, startPoint y: 126, endPoint x: 501, endPoint y: 150, distance: 233.3
click at [501, 150] on div "/ Score: 28 + 12 75 % Mastered Review: [DATE] Chcesz to zrobić później ? Do you…" at bounding box center [413, 227] width 595 height 327
click at [504, 117] on u "później" at bounding box center [492, 125] width 76 height 27
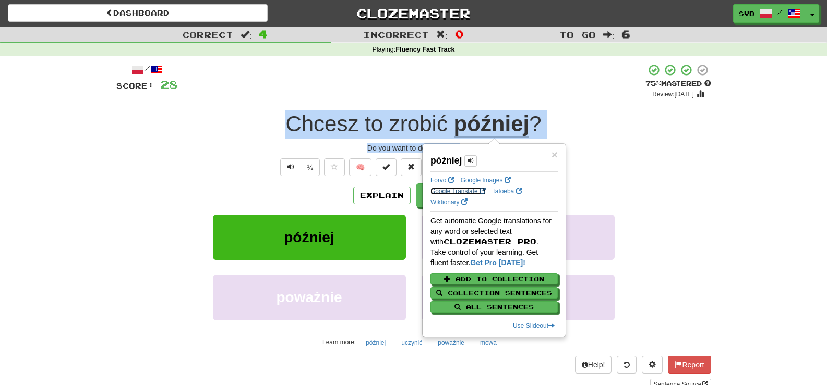
click at [449, 189] on link "Google Translate" at bounding box center [457, 191] width 55 height 7
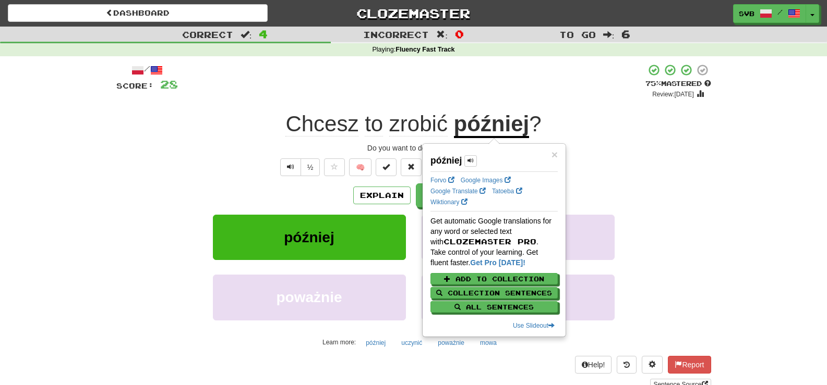
click at [240, 156] on div "/ Score: 28 + 12 75 % Mastered Review: [DATE] Chcesz to zrobić później ? Do you…" at bounding box center [413, 227] width 595 height 327
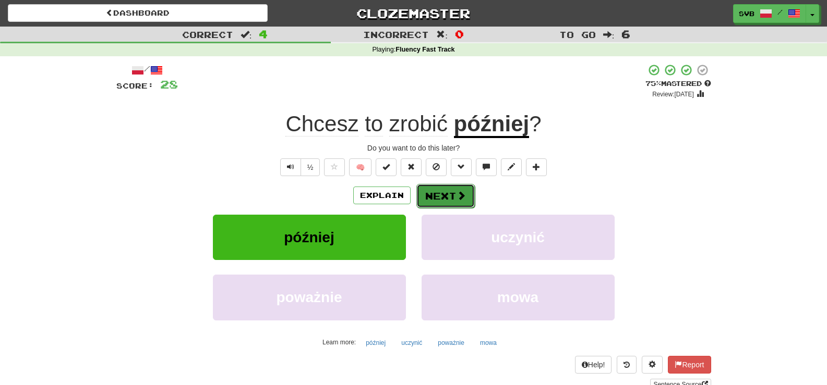
click at [449, 196] on button "Next" at bounding box center [445, 196] width 58 height 24
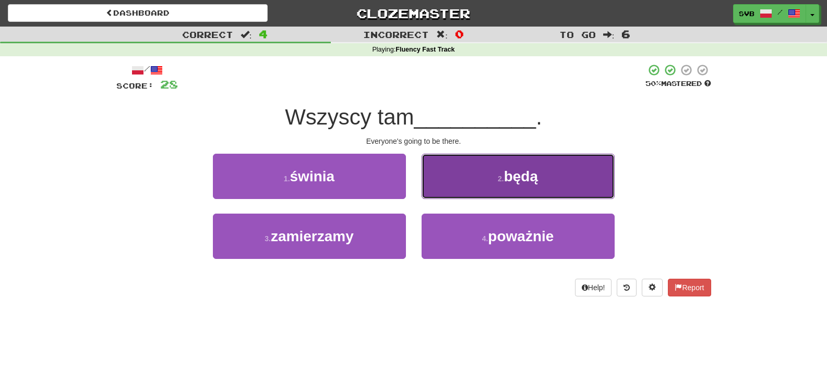
click at [526, 173] on span "będą" at bounding box center [521, 176] width 34 height 16
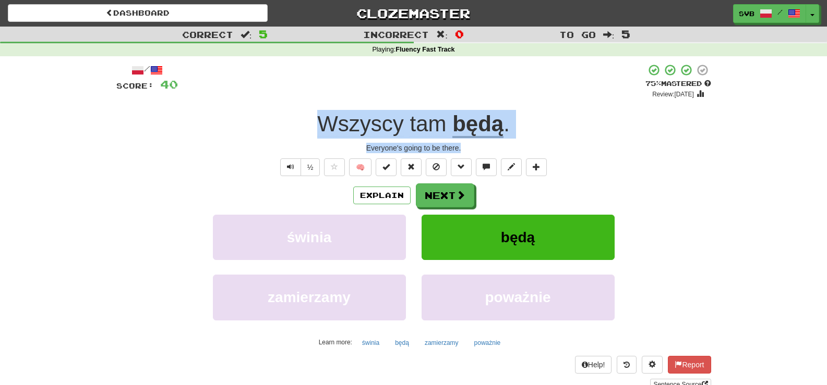
drag, startPoint x: 306, startPoint y: 121, endPoint x: 482, endPoint y: 149, distance: 177.9
click at [482, 149] on div "/ Score: 40 + 12 75 % Mastered Review: [DATE] Wszyscy tam będą . Everyone's goi…" at bounding box center [413, 227] width 595 height 327
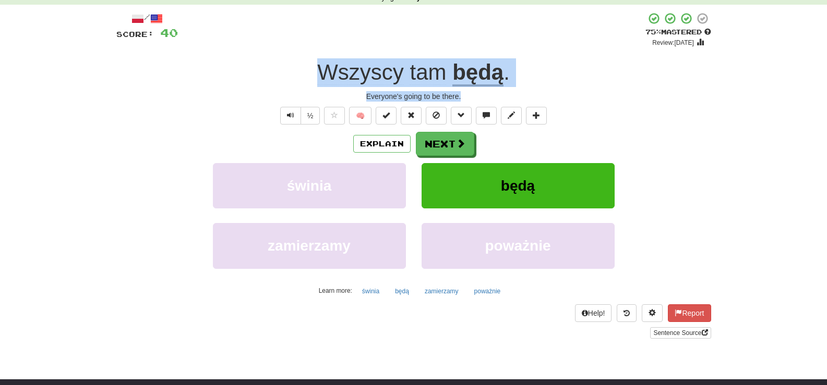
scroll to position [52, 0]
click at [380, 72] on span "Wszyscy" at bounding box center [360, 71] width 87 height 25
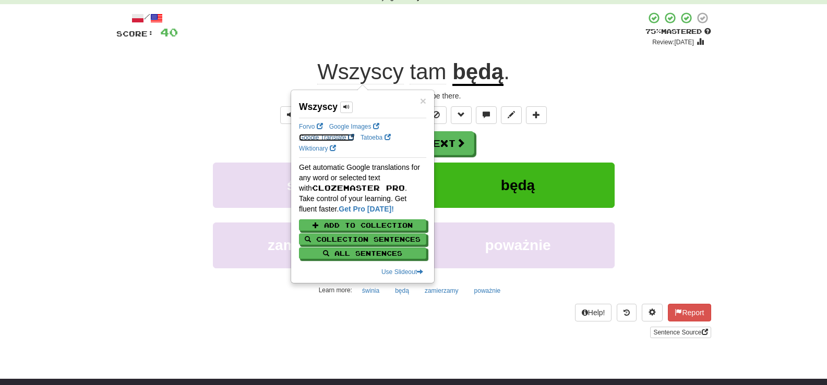
click at [318, 138] on link "Google Translate" at bounding box center [326, 137] width 55 height 7
click at [566, 71] on div "Wszyscy tam będą ." at bounding box center [413, 72] width 595 height 29
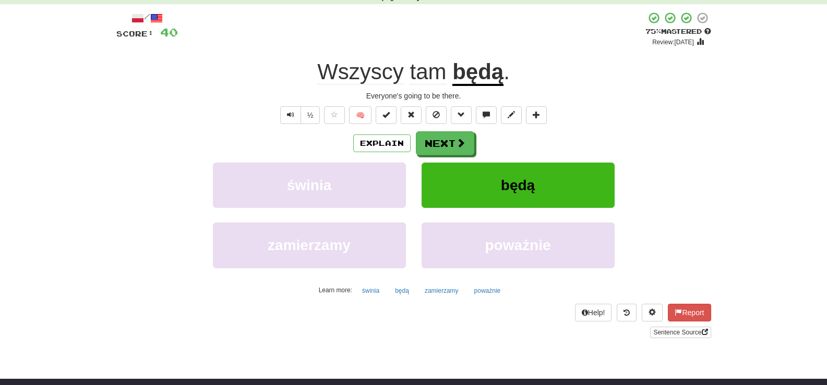
click at [476, 77] on u "będą" at bounding box center [477, 72] width 51 height 27
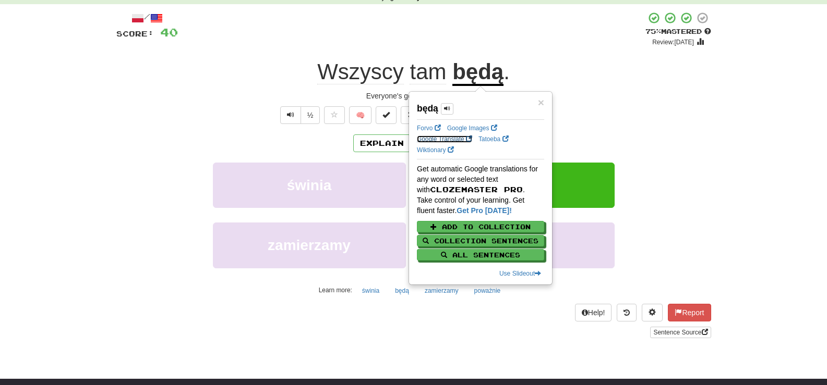
click at [428, 137] on link "Google Translate" at bounding box center [444, 139] width 55 height 7
drag, startPoint x: 217, startPoint y: 96, endPoint x: 222, endPoint y: 99, distance: 5.8
click at [217, 96] on div "Everyone's going to be there." at bounding box center [413, 96] width 595 height 10
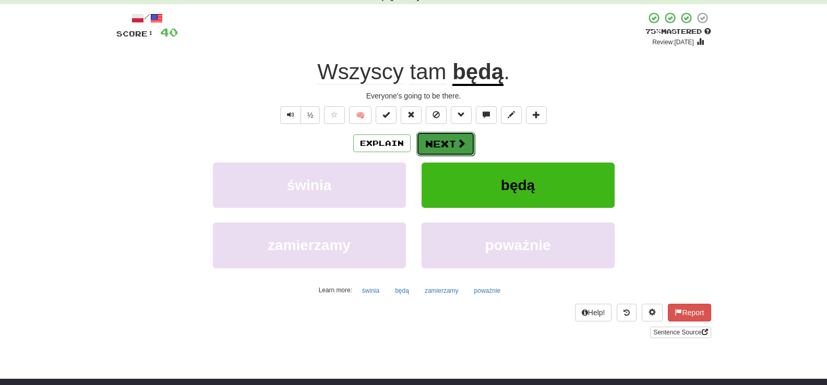
click at [444, 142] on button "Next" at bounding box center [445, 144] width 58 height 24
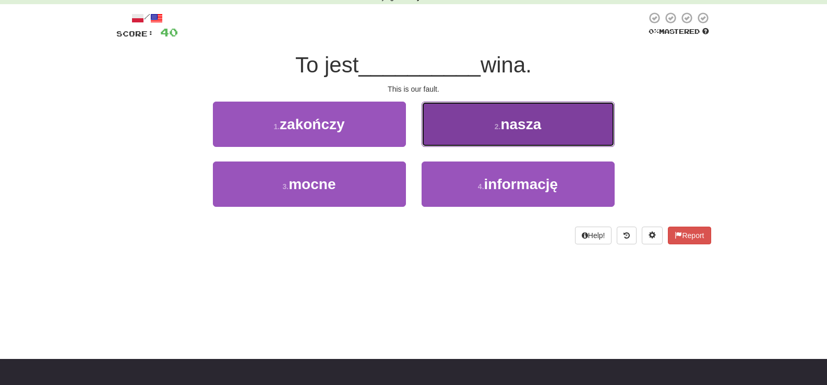
click at [526, 124] on span "nasza" at bounding box center [520, 124] width 41 height 16
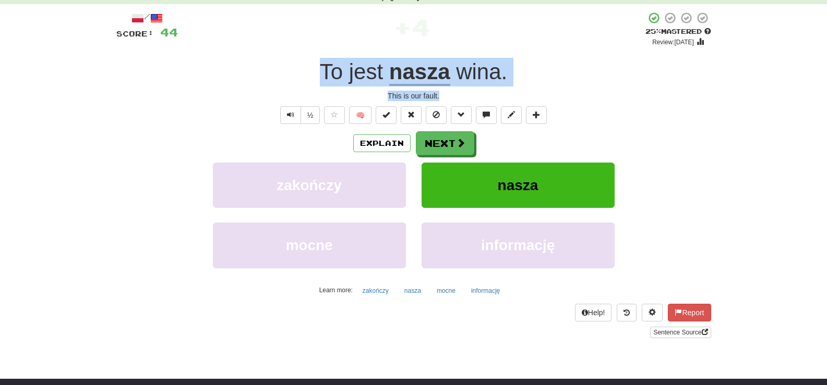
drag, startPoint x: 307, startPoint y: 72, endPoint x: 487, endPoint y: 97, distance: 182.1
click at [487, 97] on div "/ Score: 44 + 4 25 % Mastered Review: [DATE] To jest nasza wina . This is our f…" at bounding box center [413, 174] width 595 height 327
click at [454, 141] on button "Next" at bounding box center [445, 144] width 58 height 24
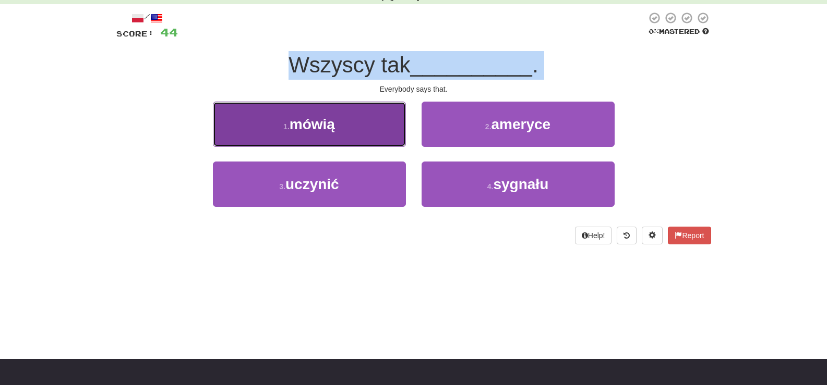
click at [319, 125] on span "mówią" at bounding box center [311, 124] width 45 height 16
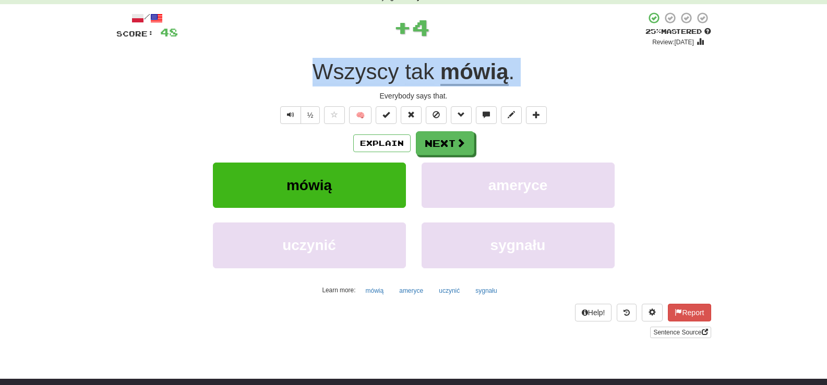
click at [270, 79] on div "Wszyscy tak mówią ." at bounding box center [413, 72] width 595 height 29
drag, startPoint x: 299, startPoint y: 73, endPoint x: 542, endPoint y: 100, distance: 244.5
click at [542, 100] on div "/ Score: 48 + 4 25 % Mastered Review: [DATE] Wszyscy tak mówią . Everybody says…" at bounding box center [413, 174] width 595 height 327
click at [446, 145] on button "Next" at bounding box center [445, 144] width 58 height 24
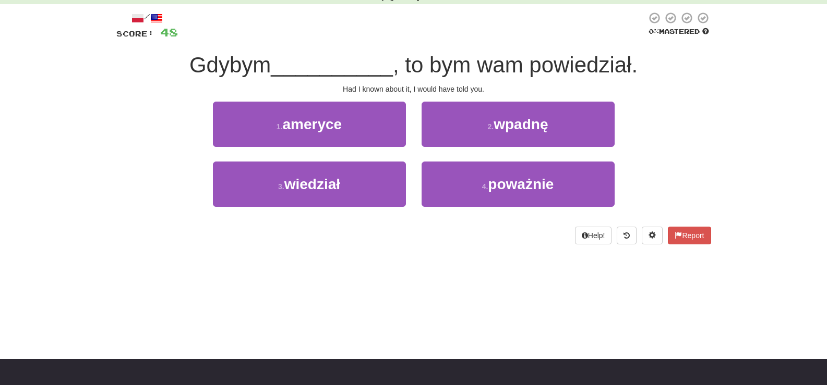
click at [495, 95] on div "/ Score: 48 0 % Mastered Gdybym __________ , to bym wam powiedział. Had I known…" at bounding box center [413, 127] width 595 height 233
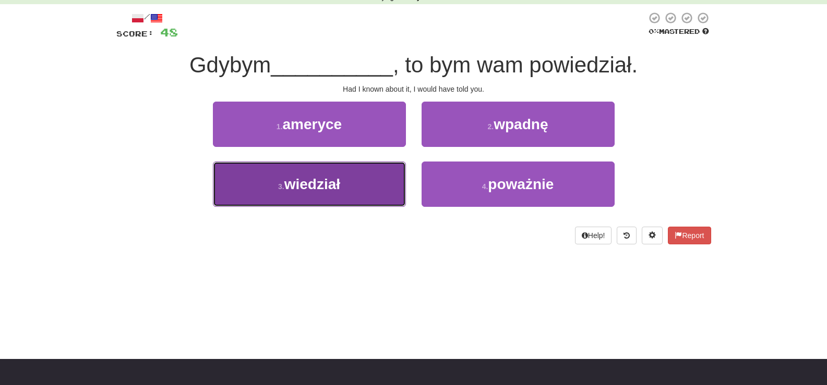
click at [333, 185] on span "wiedział" at bounding box center [312, 184] width 56 height 16
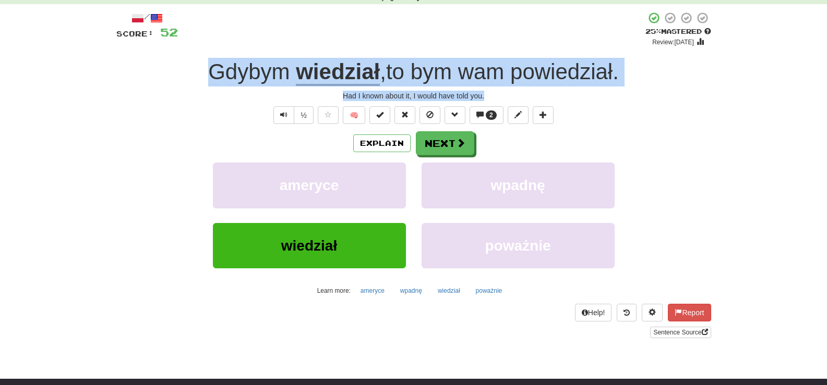
drag, startPoint x: 188, startPoint y: 73, endPoint x: 596, endPoint y: 98, distance: 408.1
click at [596, 98] on div "/ Score: 52 + 4 25 % Mastered Review: [DATE] Gdybym wiedział , to bym wam powie…" at bounding box center [413, 174] width 595 height 327
click at [233, 91] on div "Had I known about it, I would have told you." at bounding box center [413, 96] width 595 height 10
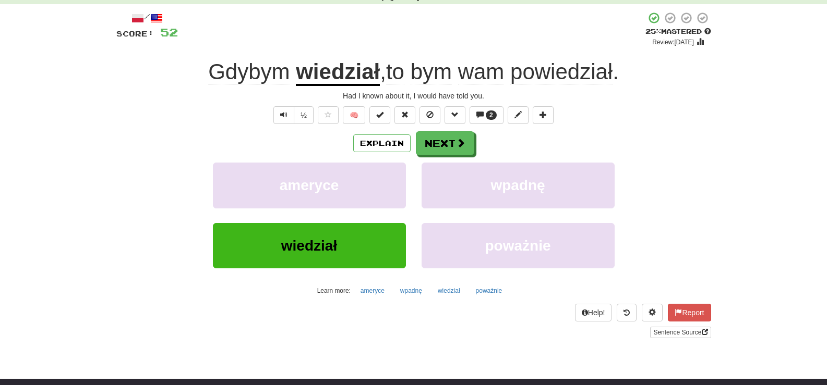
click at [238, 72] on span "Gdybym" at bounding box center [248, 71] width 81 height 25
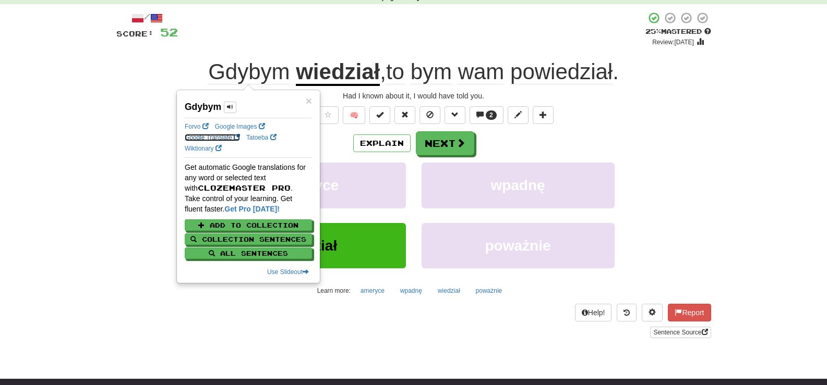
click at [205, 135] on link "Google Translate" at bounding box center [212, 137] width 55 height 7
click at [595, 126] on div "/ Score: 52 + 4 25 % Mastered Review: [DATE] Gdybym wiedział , to bym wam powie…" at bounding box center [413, 174] width 595 height 327
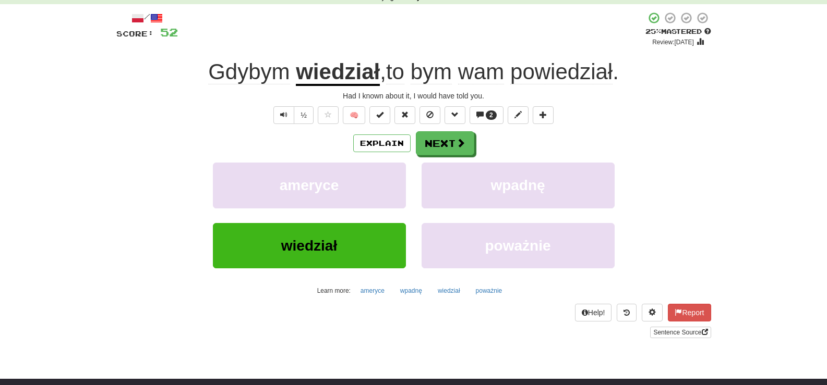
click at [314, 75] on u "wiedział" at bounding box center [338, 72] width 84 height 27
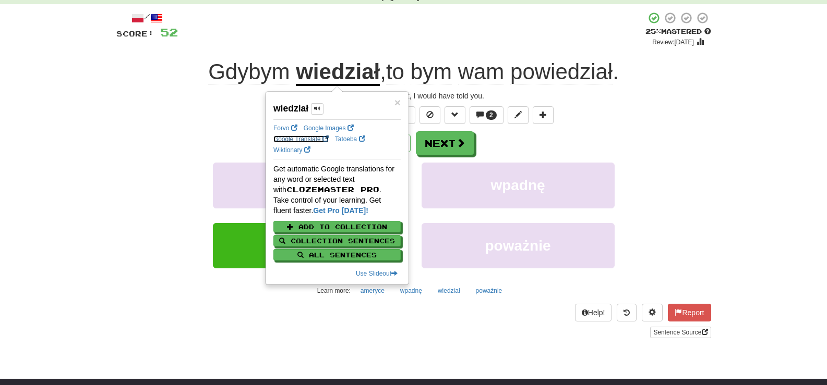
click at [295, 137] on link "Google Translate" at bounding box center [300, 139] width 55 height 7
click at [209, 139] on div "Explain Next" at bounding box center [413, 143] width 595 height 24
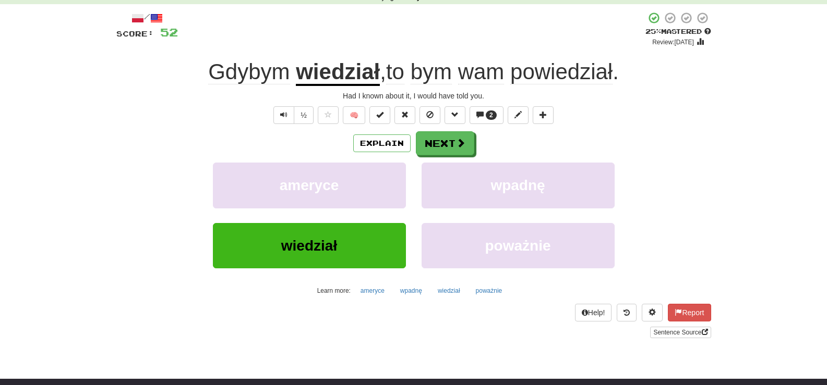
scroll to position [0, 0]
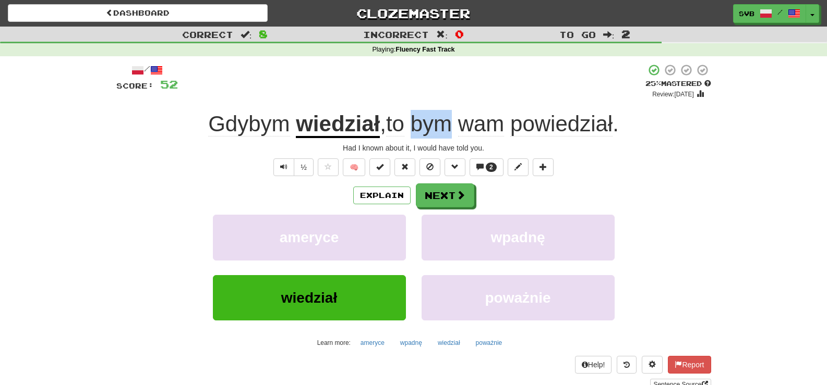
drag, startPoint x: 415, startPoint y: 125, endPoint x: 454, endPoint y: 134, distance: 40.0
click at [452, 134] on span "bym" at bounding box center [430, 124] width 41 height 25
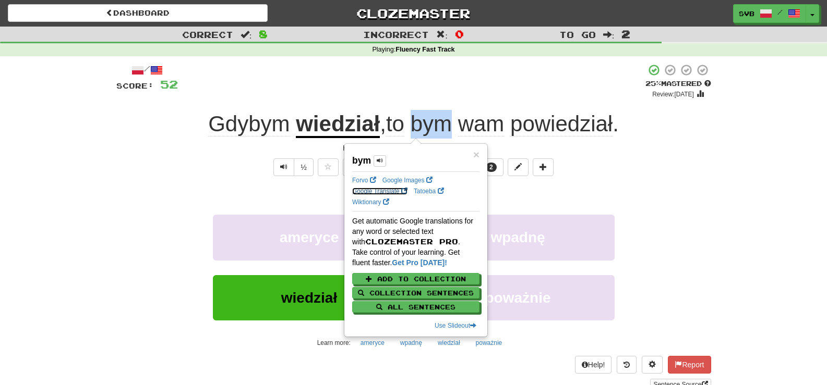
click at [381, 190] on link "Google Translate" at bounding box center [379, 191] width 55 height 7
click at [489, 123] on span "wam" at bounding box center [481, 124] width 46 height 25
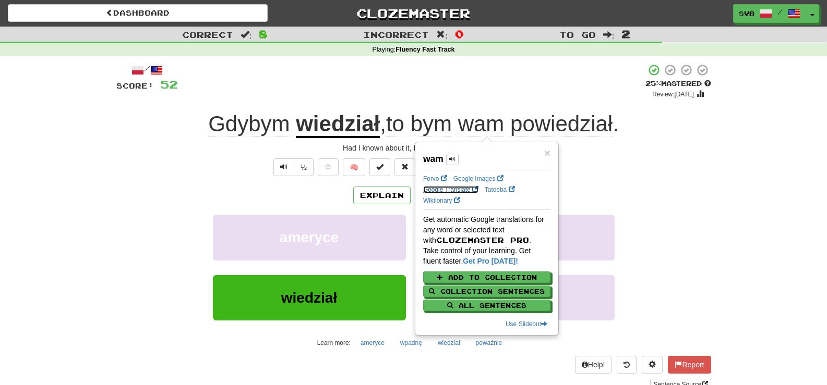
click at [441, 188] on link "Google Translate" at bounding box center [450, 189] width 55 height 7
click at [543, 123] on span "powiedział" at bounding box center [561, 124] width 102 height 25
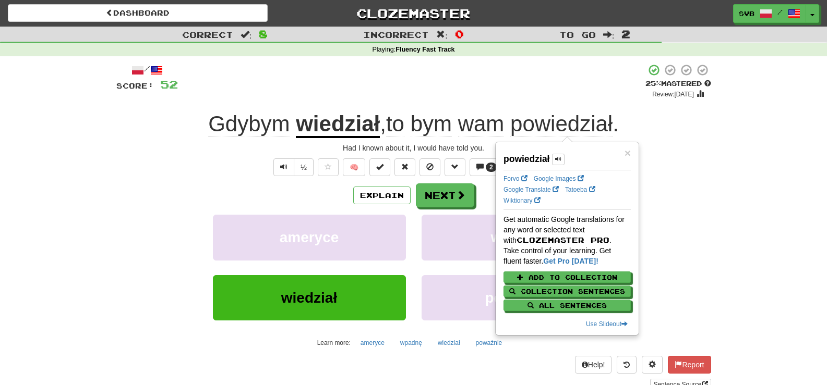
click at [537, 186] on div "Google Translate" at bounding box center [530, 190] width 55 height 9
click at [537, 190] on link "Google Translate" at bounding box center [530, 189] width 55 height 7
click at [169, 180] on div "/ Score: 52 + 4 25 % Mastered Review: [DATE] Gdybym wiedział , to bym wam powie…" at bounding box center [413, 227] width 595 height 327
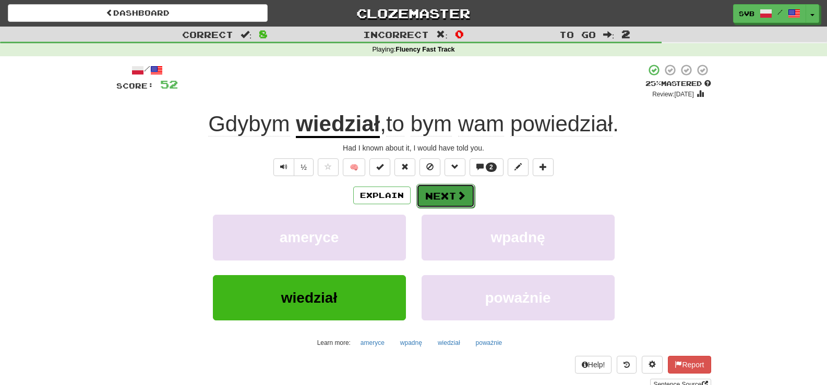
click at [456, 197] on span at bounding box center [460, 195] width 9 height 9
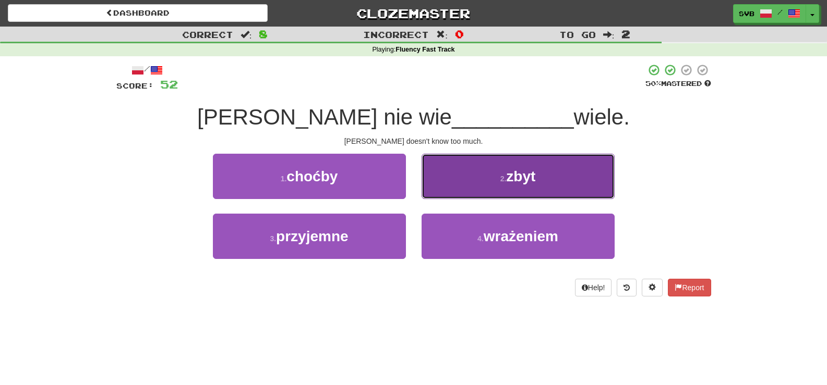
click at [508, 180] on span "zbyt" at bounding box center [520, 176] width 29 height 16
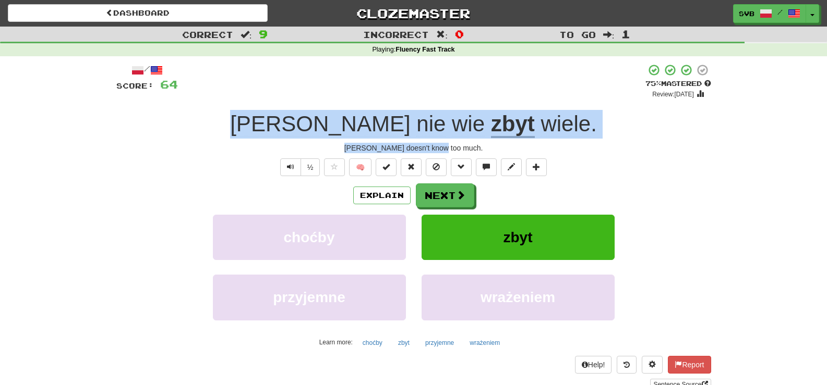
drag, startPoint x: 276, startPoint y: 118, endPoint x: 554, endPoint y: 143, distance: 279.1
click at [554, 143] on div "/ Score: 64 + 12 75 % Mastered Review: [DATE] [PERSON_NAME] nie wie zbyt wiele …" at bounding box center [413, 227] width 595 height 327
click at [297, 147] on div "[PERSON_NAME] doesn't know too much." at bounding box center [413, 148] width 595 height 10
click at [559, 141] on div "/ Score: 64 + 12 75 % Mastered Review: [DATE] [PERSON_NAME] nie wie zbyt wiele …" at bounding box center [413, 227] width 595 height 327
click at [551, 119] on div "[PERSON_NAME] nie wie zbyt wiele ." at bounding box center [413, 124] width 595 height 29
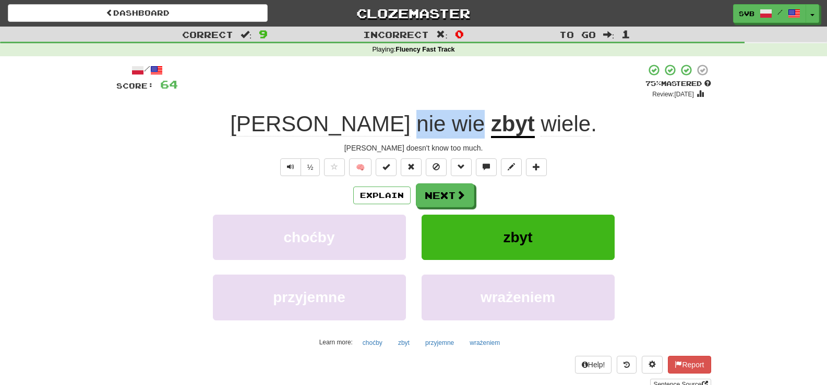
drag, startPoint x: 350, startPoint y: 126, endPoint x: 410, endPoint y: 125, distance: 60.0
click at [410, 125] on span "[PERSON_NAME] nie wie" at bounding box center [360, 124] width 261 height 25
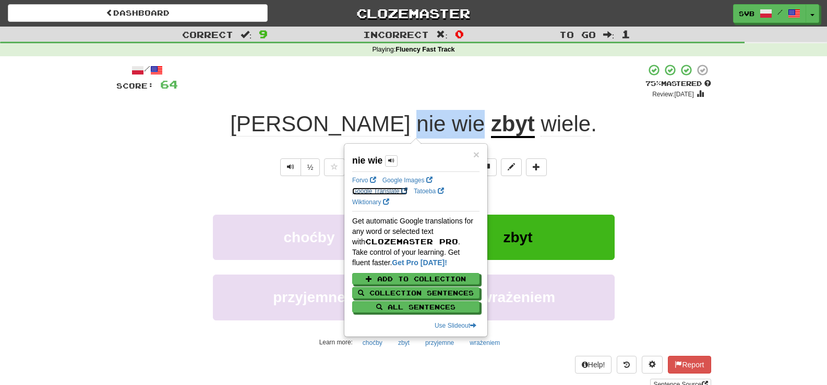
click at [374, 191] on link "Google Translate" at bounding box center [379, 191] width 55 height 7
click at [240, 171] on div "½ 🧠" at bounding box center [413, 168] width 595 height 18
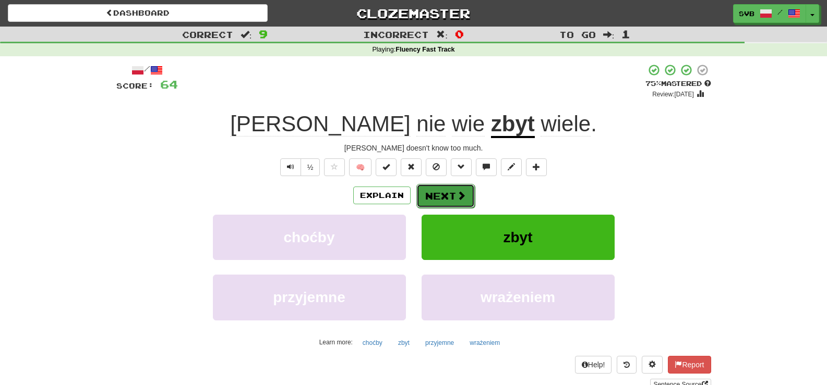
click at [438, 195] on button "Next" at bounding box center [445, 196] width 58 height 24
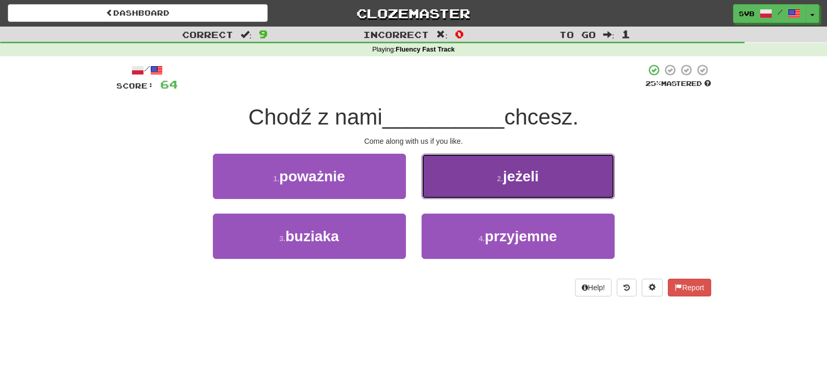
click at [536, 180] on span "jeżeli" at bounding box center [520, 176] width 35 height 16
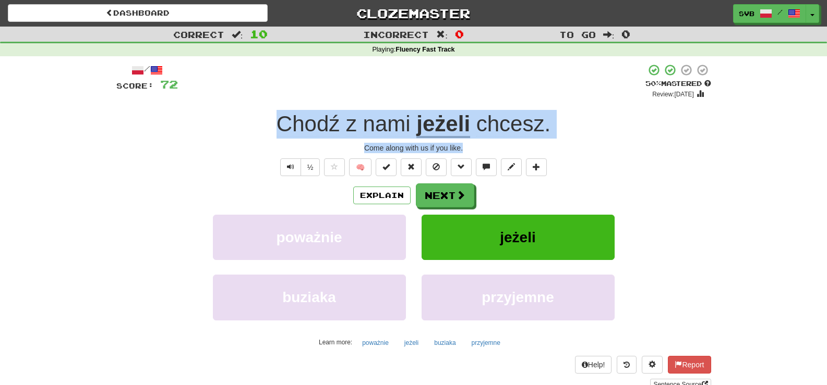
drag, startPoint x: 264, startPoint y: 119, endPoint x: 583, endPoint y: 149, distance: 319.5
click at [583, 149] on div "/ Score: 72 + 8 50 % Mastered Review: [DATE] Chodź z nami jeżeli chcesz . Come …" at bounding box center [413, 227] width 595 height 327
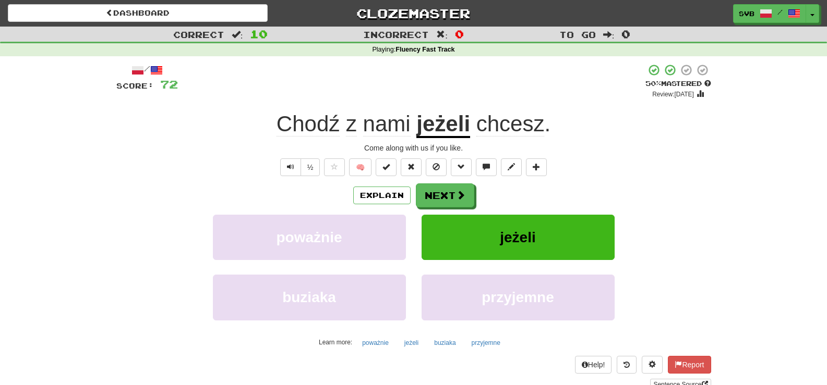
click at [236, 192] on div "Explain Next" at bounding box center [413, 196] width 595 height 24
click at [382, 125] on span "nami" at bounding box center [386, 124] width 47 height 25
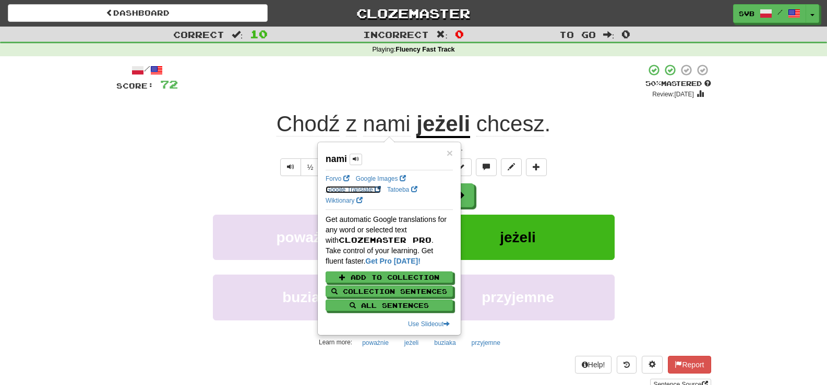
click at [340, 190] on link "Google Translate" at bounding box center [352, 189] width 55 height 7
click at [441, 124] on u "jeżeli" at bounding box center [443, 125] width 54 height 27
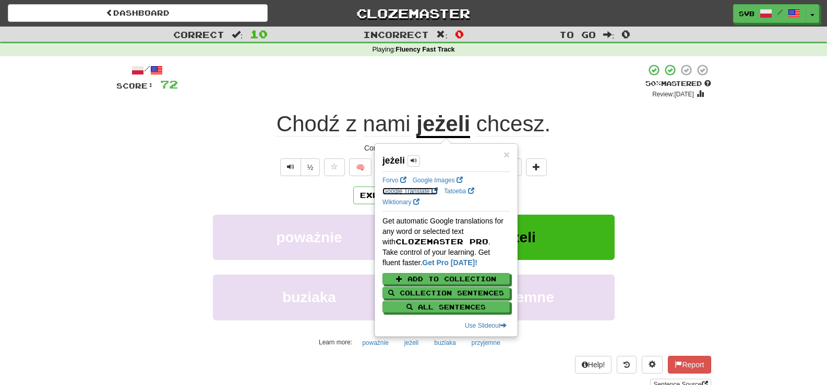
click at [409, 191] on link "Google Translate" at bounding box center [409, 191] width 55 height 7
click at [508, 128] on span "chcesz" at bounding box center [510, 124] width 68 height 25
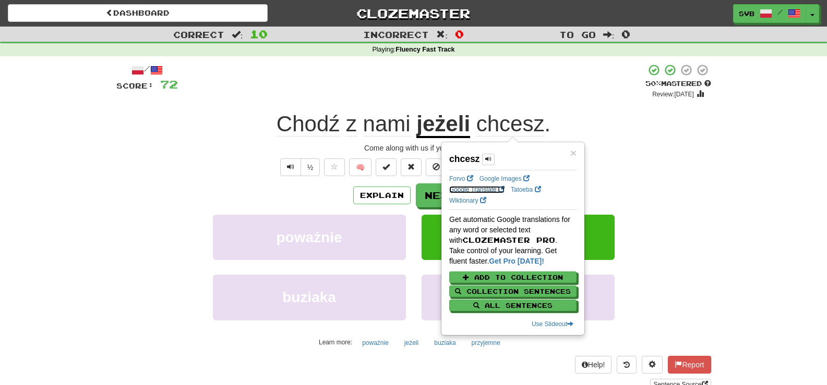
click at [459, 190] on link "Google Translate" at bounding box center [476, 189] width 55 height 7
click at [471, 201] on link "Wiktionary" at bounding box center [467, 200] width 37 height 7
click at [332, 98] on div "+ 8" at bounding box center [411, 81] width 467 height 35
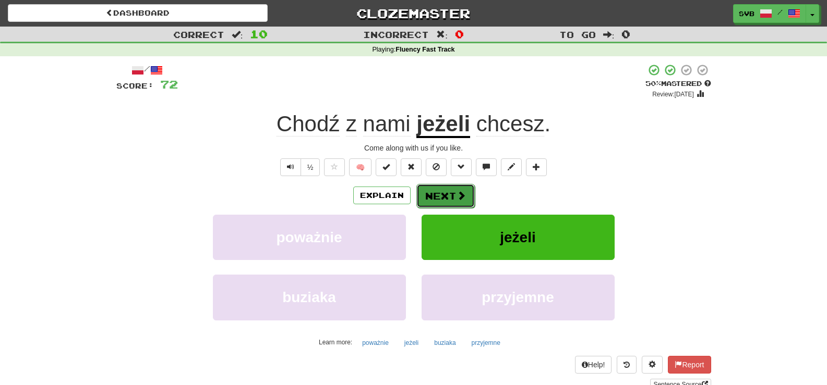
click at [449, 198] on button "Next" at bounding box center [445, 196] width 58 height 24
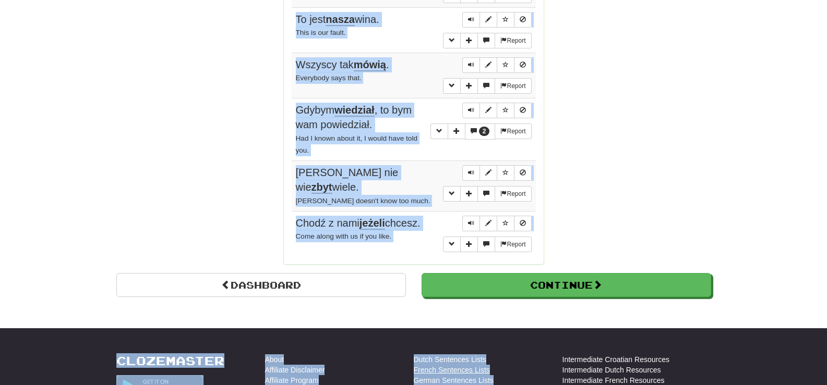
scroll to position [1022, 0]
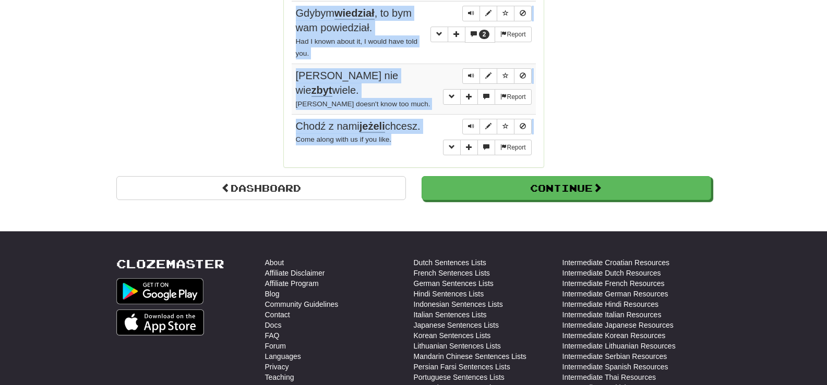
drag, startPoint x: 341, startPoint y: 222, endPoint x: 430, endPoint y: 144, distance: 117.9
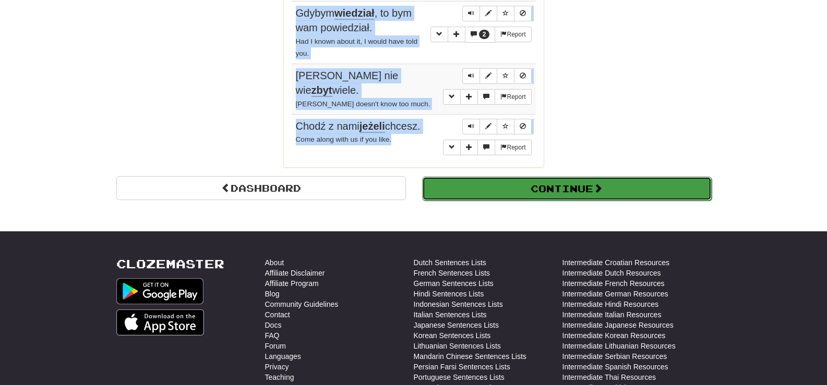
click at [514, 181] on button "Continue" at bounding box center [566, 189] width 289 height 24
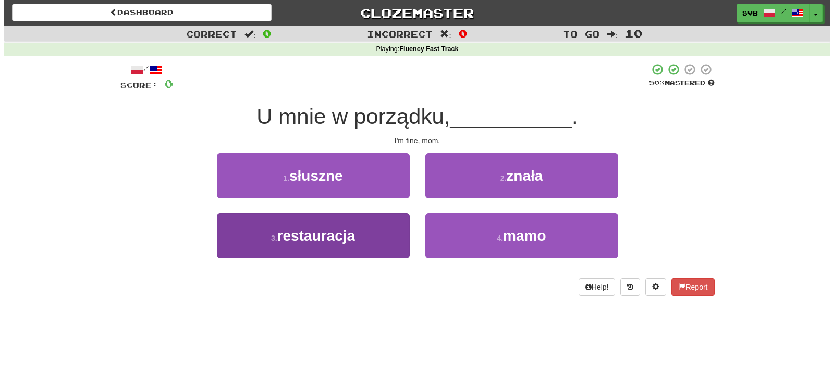
scroll to position [0, 0]
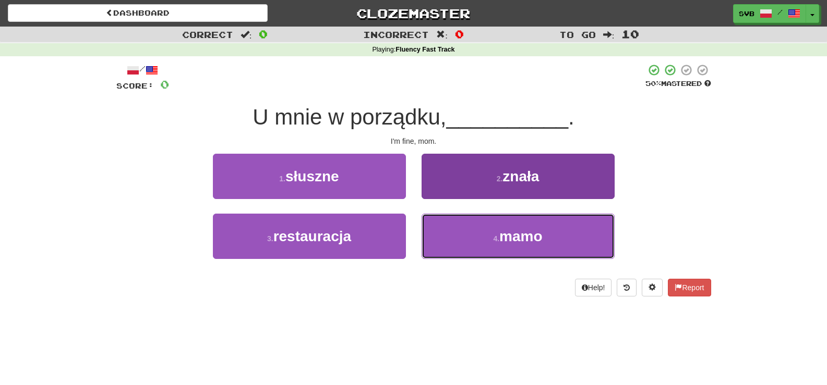
click at [520, 238] on span "mamo" at bounding box center [520, 236] width 43 height 16
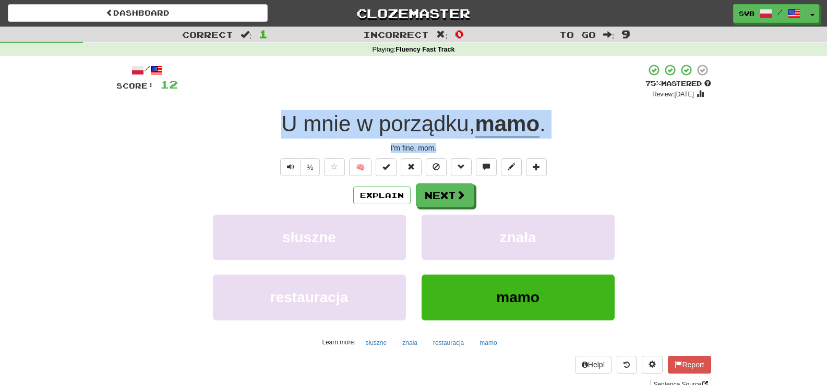
drag, startPoint x: 270, startPoint y: 124, endPoint x: 552, endPoint y: 148, distance: 283.7
click at [551, 149] on div "/ Score: 12 + 12 75 % Mastered Review: [DATE] U mnie w porządku , mamo . I'm fi…" at bounding box center [413, 227] width 595 height 327
click at [465, 191] on button "Next" at bounding box center [445, 196] width 58 height 24
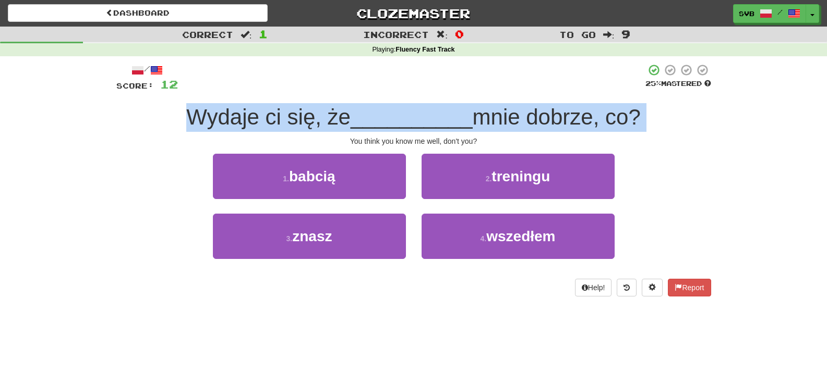
click at [224, 137] on div "You think you know me well, don't you?" at bounding box center [413, 141] width 595 height 10
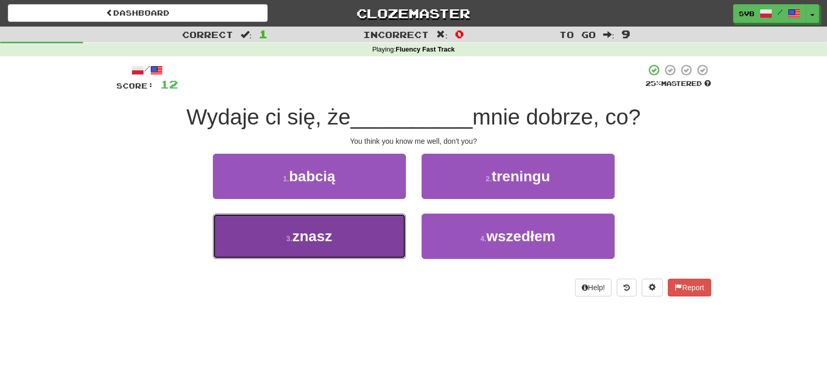
click at [329, 245] on button "3 . znasz" at bounding box center [309, 236] width 193 height 45
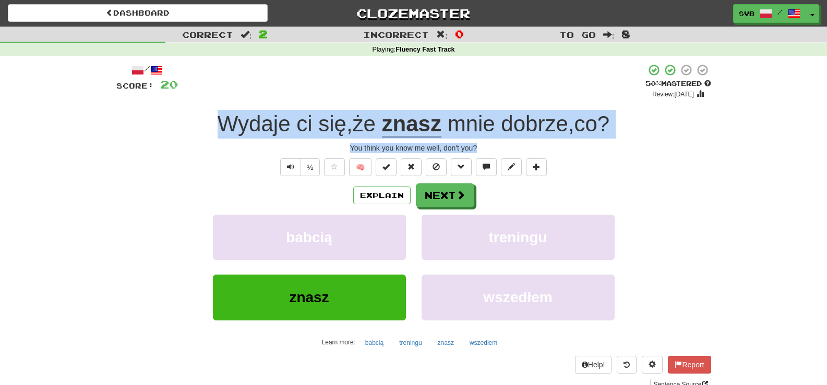
drag, startPoint x: 208, startPoint y: 123, endPoint x: 623, endPoint y: 151, distance: 415.6
click at [623, 152] on div "/ Score: 20 + 8 50 % Mastered Review: [DATE] Wydaje ci się , że znasz mnie dobr…" at bounding box center [413, 227] width 595 height 327
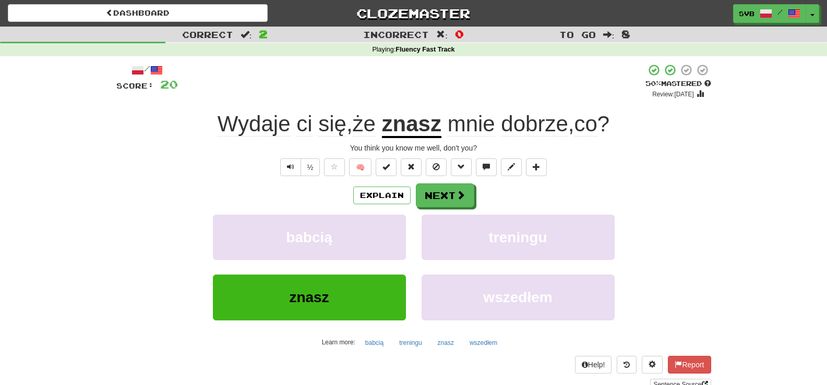
click at [219, 172] on div "½ 🧠" at bounding box center [413, 168] width 595 height 18
click at [250, 131] on span "Wydaje" at bounding box center [253, 124] width 73 height 25
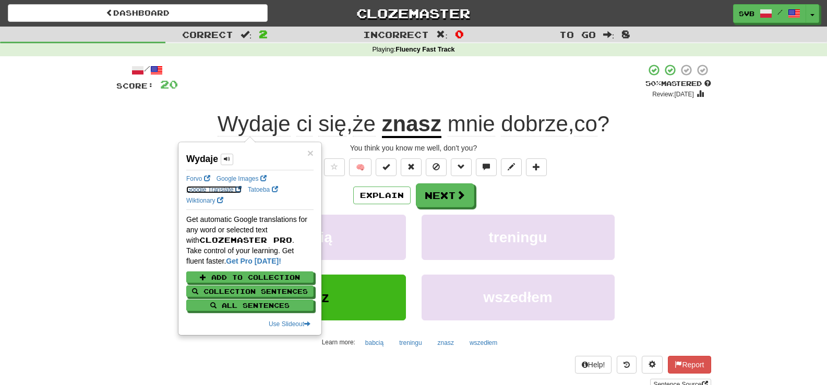
click at [207, 187] on link "Google Translate" at bounding box center [213, 189] width 55 height 7
click at [207, 199] on link "Wiktionary" at bounding box center [204, 200] width 37 height 7
click at [452, 192] on button "Next" at bounding box center [445, 196] width 58 height 24
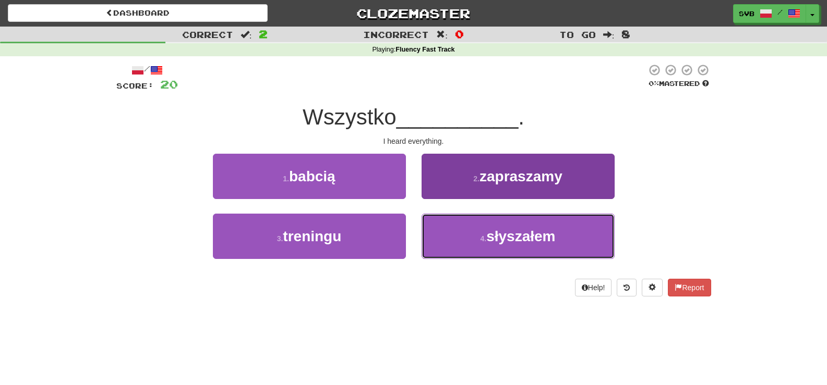
drag, startPoint x: 533, startPoint y: 233, endPoint x: 531, endPoint y: 227, distance: 5.4
click at [533, 230] on span "słyszałem" at bounding box center [520, 236] width 69 height 16
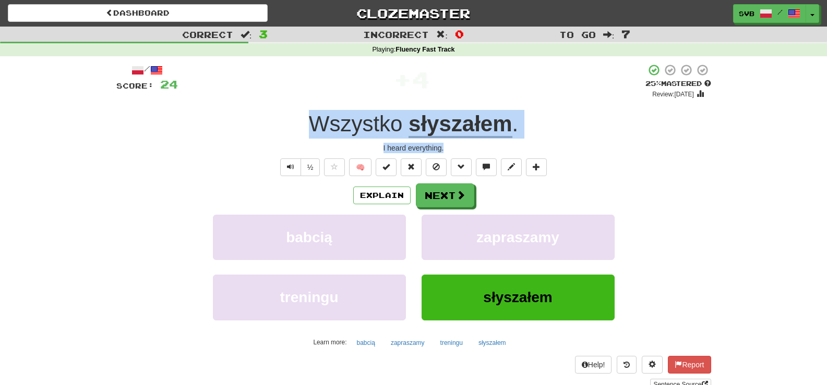
drag, startPoint x: 300, startPoint y: 116, endPoint x: 520, endPoint y: 141, distance: 220.9
click at [520, 141] on div "/ Score: 24 + 4 25 % Mastered Review: [DATE] Wszystko słyszałem . I heard every…" at bounding box center [413, 227] width 595 height 327
click at [445, 201] on button "Next" at bounding box center [445, 196] width 58 height 24
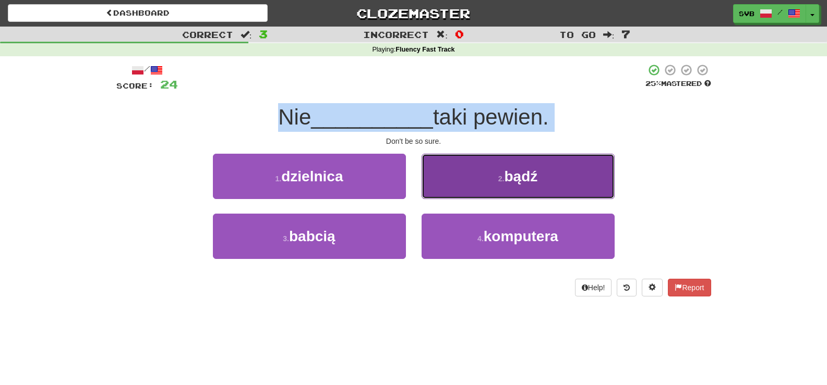
click at [528, 182] on span "bądź" at bounding box center [520, 176] width 33 height 16
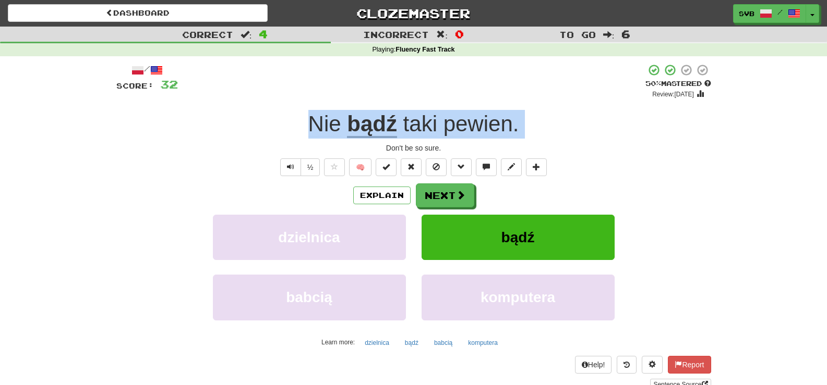
click at [355, 149] on div "Don't be so sure." at bounding box center [413, 148] width 595 height 10
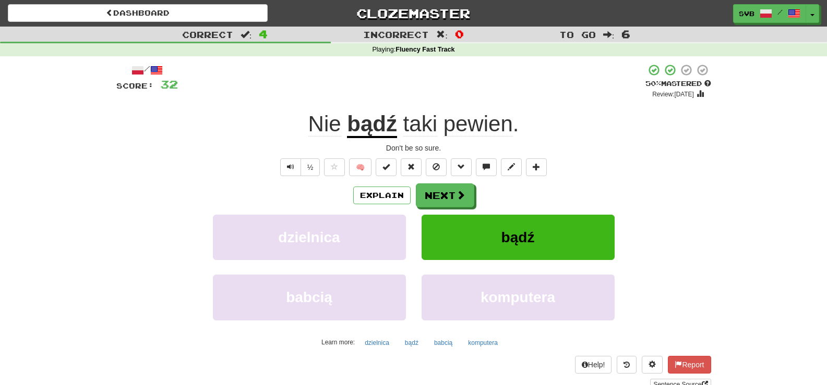
click at [415, 148] on div "Don't be so sure." at bounding box center [413, 148] width 595 height 10
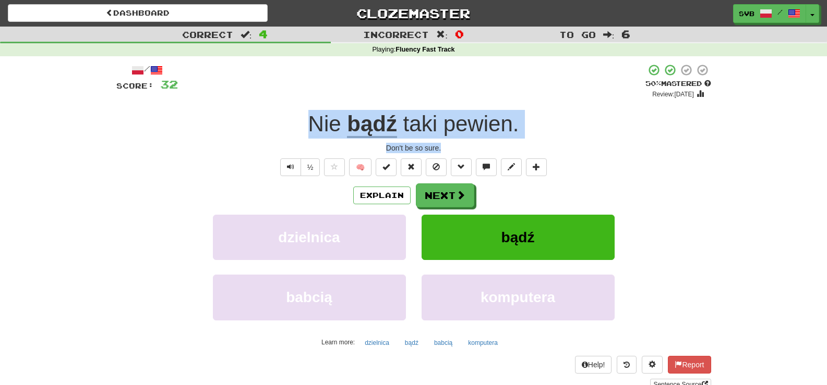
drag, startPoint x: 306, startPoint y: 123, endPoint x: 468, endPoint y: 152, distance: 164.8
click at [468, 150] on div "/ Score: 32 + 8 50 % Mastered Review: [DATE] bądź taki pewien . Don't be so sur…" at bounding box center [413, 227] width 595 height 327
click at [463, 196] on span at bounding box center [460, 195] width 9 height 9
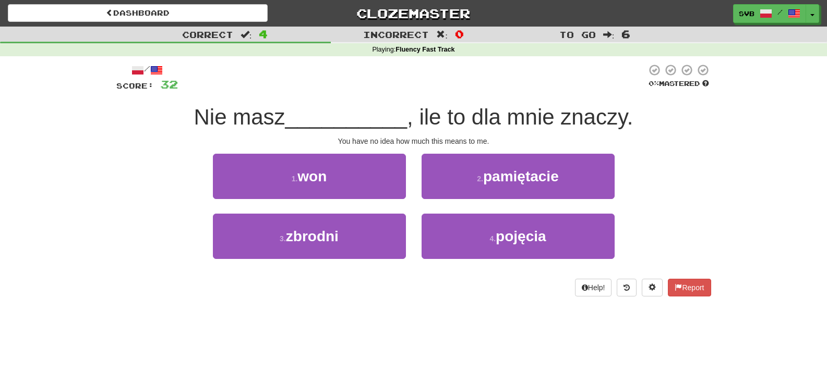
click at [499, 150] on div "/ Score: 32 0 % Mastered Nie masz __________ , ile to dla mnie znaczy. You have…" at bounding box center [413, 180] width 595 height 233
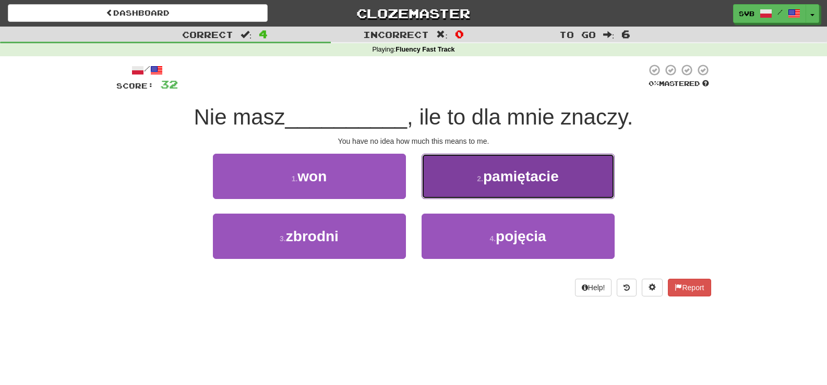
click at [516, 176] on span "pamiętacie" at bounding box center [521, 176] width 76 height 16
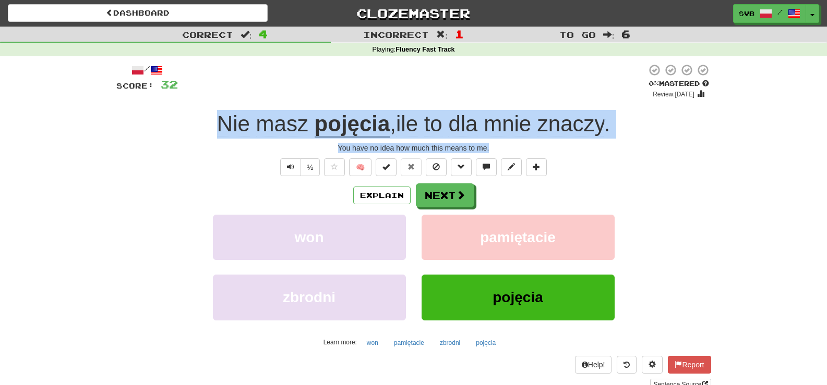
drag, startPoint x: 207, startPoint y: 123, endPoint x: 572, endPoint y: 144, distance: 365.7
click at [572, 144] on div "/ Score: 32 0 % Mastered Review: [DATE] masz pojęcia , ile to dla mnie znaczy .…" at bounding box center [413, 227] width 595 height 327
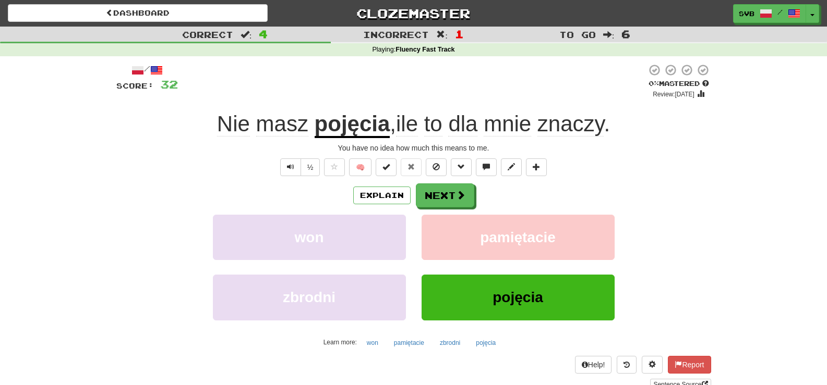
click at [122, 186] on div "Explain Next" at bounding box center [413, 196] width 595 height 24
click at [339, 126] on u "pojęcia" at bounding box center [352, 125] width 76 height 27
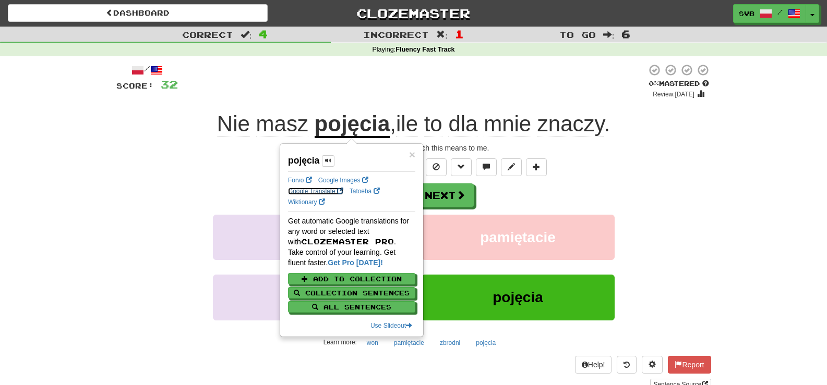
click at [310, 189] on link "Google Translate" at bounding box center [315, 191] width 55 height 7
click at [414, 126] on span "ile" at bounding box center [407, 124] width 22 height 25
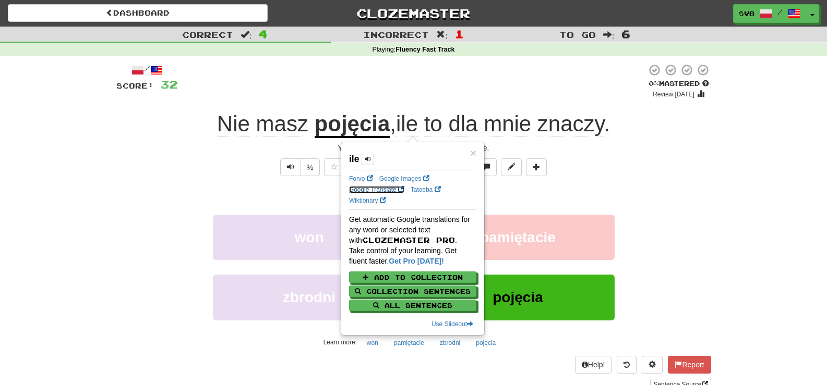
click at [367, 189] on link "Google Translate" at bounding box center [376, 189] width 55 height 7
click at [259, 151] on div "You have no idea how much this means to me." at bounding box center [413, 148] width 595 height 10
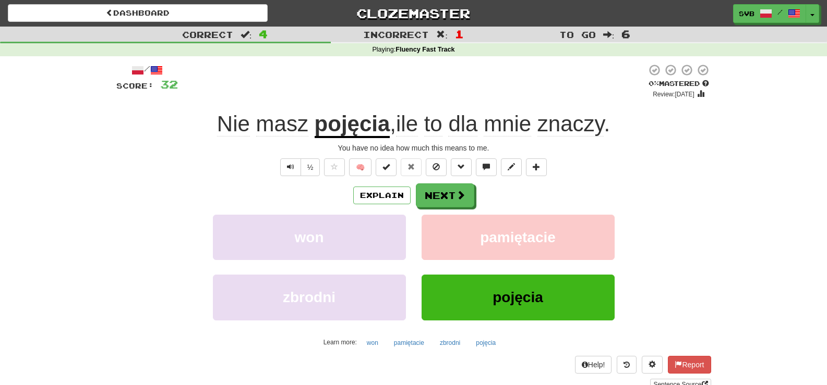
click at [471, 125] on span "dla" at bounding box center [462, 124] width 29 height 25
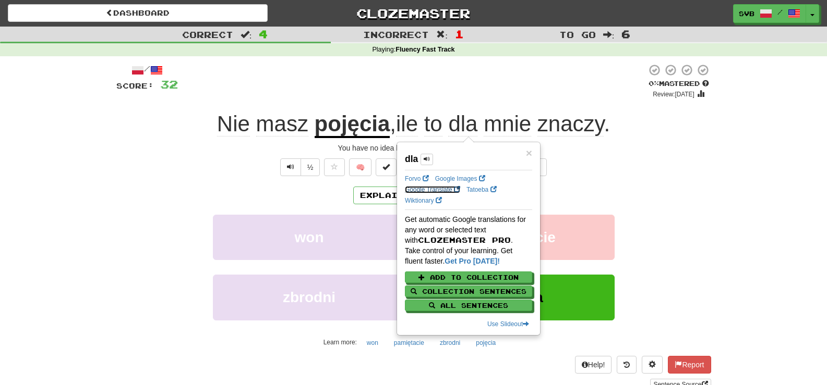
click at [427, 188] on link "Google Translate" at bounding box center [432, 189] width 55 height 7
click at [177, 153] on div "/ Score: 32 0 % Mastered Review: [DATE] masz pojęcia , ile to dla mnie znaczy .…" at bounding box center [413, 227] width 595 height 327
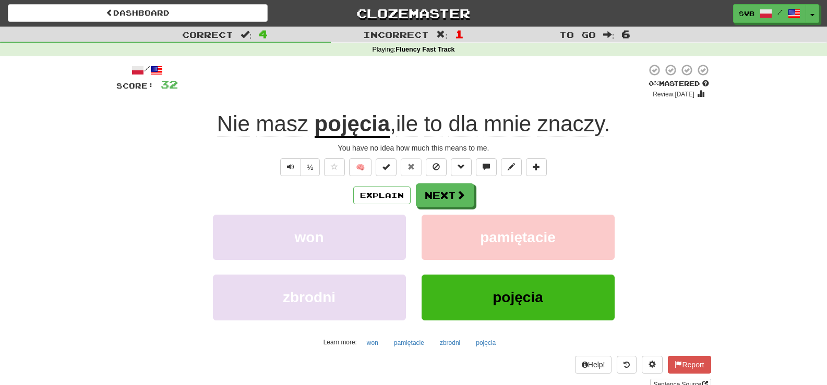
click at [568, 125] on span "znaczy" at bounding box center [570, 124] width 67 height 25
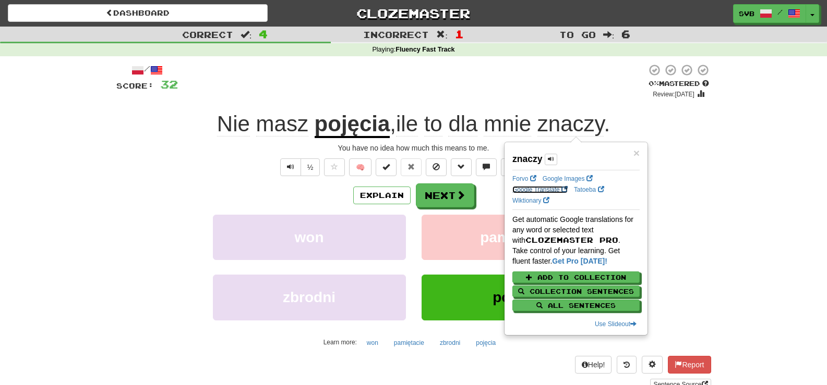
click at [534, 186] on link "Google Translate" at bounding box center [539, 189] width 55 height 7
click at [114, 182] on div "/ Score: 32 0 % Mastered Review: [DATE] masz pojęcia , ile to dla mnie znaczy .…" at bounding box center [413, 230] width 610 height 349
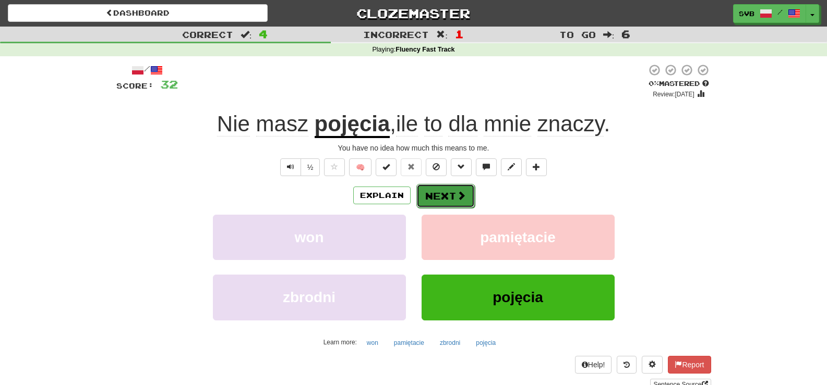
click at [445, 198] on button "Next" at bounding box center [445, 196] width 58 height 24
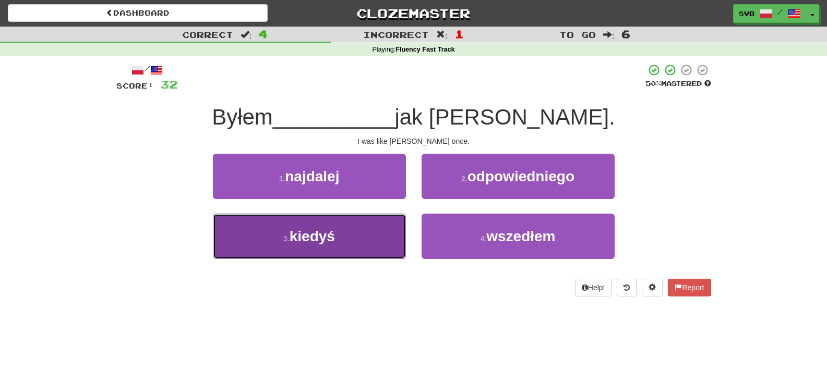
click at [321, 239] on span "kiedyś" at bounding box center [311, 236] width 45 height 16
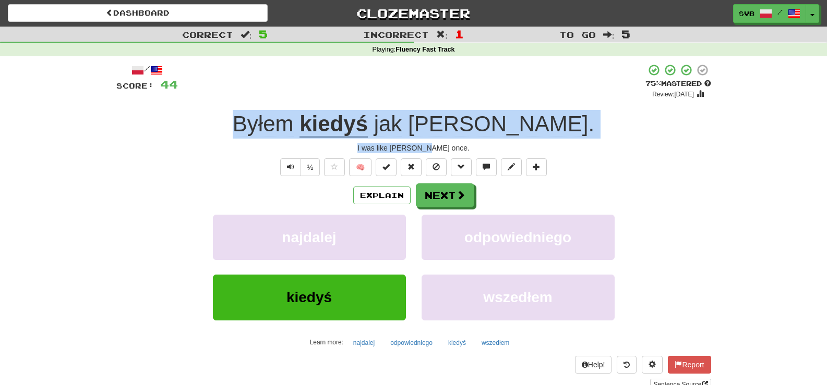
drag, startPoint x: 297, startPoint y: 123, endPoint x: 473, endPoint y: 146, distance: 177.7
click at [473, 146] on div "/ Score: 44 + 12 75 % Mastered Review: [DATE] Byłem kiedyś jak [PERSON_NAME] . …" at bounding box center [413, 227] width 595 height 327
click at [368, 124] on u "kiedyś" at bounding box center [333, 125] width 68 height 27
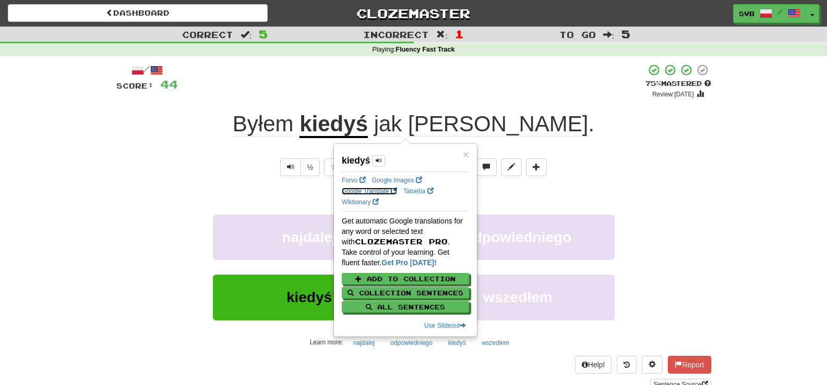
click at [375, 191] on link "Google Translate" at bounding box center [369, 191] width 55 height 7
click at [358, 202] on link "Wiktionary" at bounding box center [360, 202] width 37 height 7
click at [254, 174] on div "½ 🧠" at bounding box center [413, 168] width 595 height 18
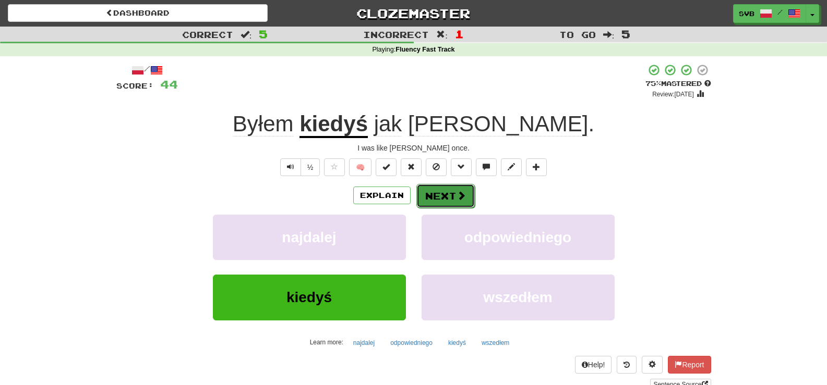
click at [447, 195] on button "Next" at bounding box center [445, 196] width 58 height 24
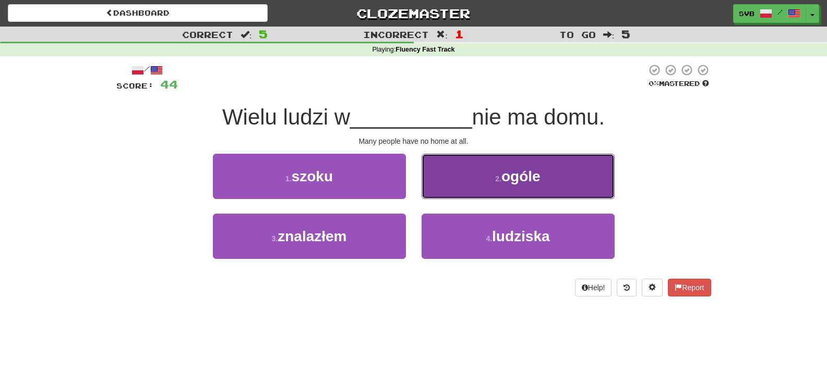
click at [536, 165] on button "2 . ogóle" at bounding box center [517, 176] width 193 height 45
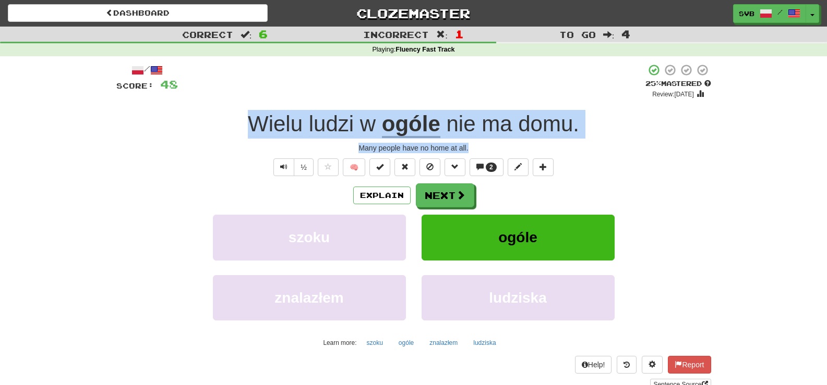
drag, startPoint x: 236, startPoint y: 128, endPoint x: 495, endPoint y: 148, distance: 260.0
click at [496, 148] on div "/ Score: 48 + 4 25 % Mastered Review: [DATE] Wielu ludzi w ogóle nie ma domu . …" at bounding box center [413, 227] width 595 height 327
click at [453, 195] on button "Next" at bounding box center [445, 196] width 58 height 24
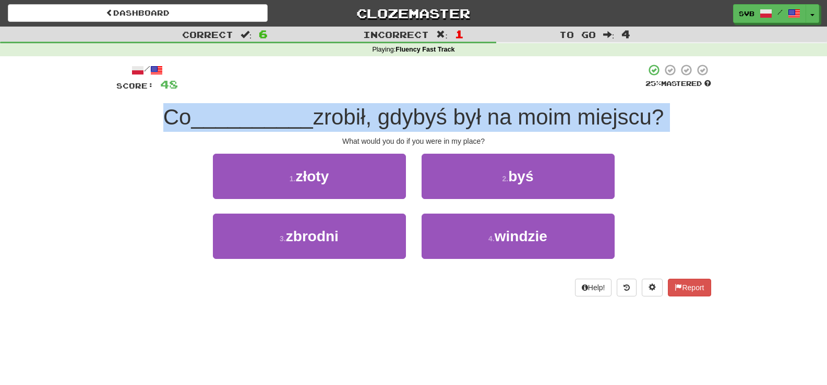
click at [519, 131] on div "Co __________ zrobił, gdybyś był na moim miejscu?" at bounding box center [413, 117] width 595 height 29
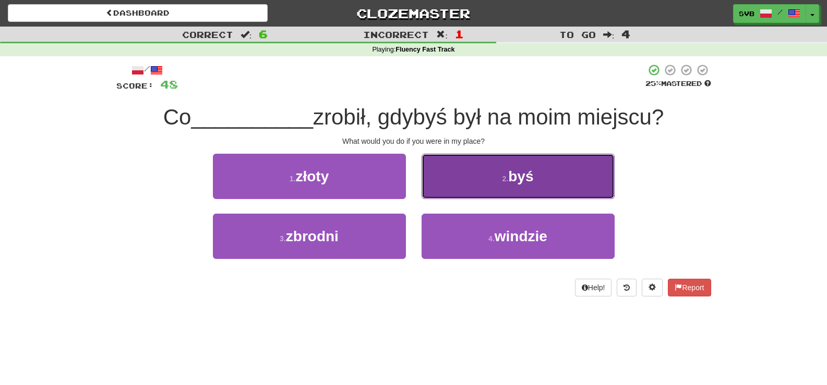
click at [528, 174] on span "byś" at bounding box center [520, 176] width 25 height 16
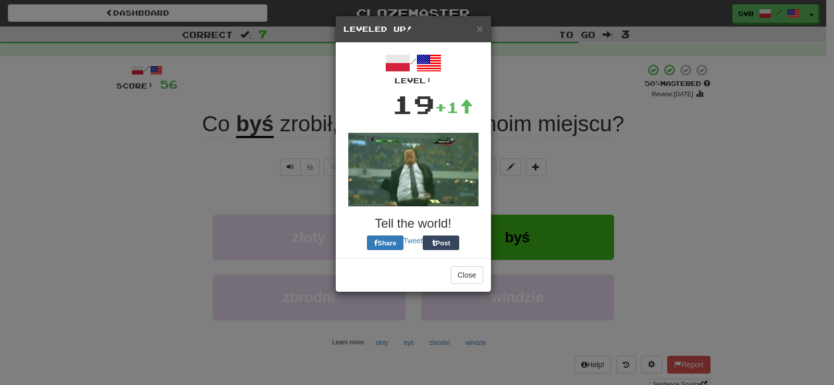
click at [229, 164] on div "× Leveled Up! / Level: 19 +1 Tell the world! Share Tweet Post Close" at bounding box center [417, 192] width 834 height 385
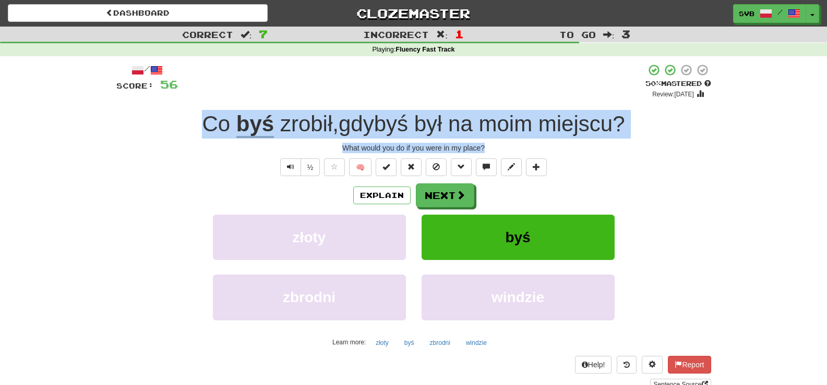
drag, startPoint x: 193, startPoint y: 121, endPoint x: 654, endPoint y: 151, distance: 462.0
click at [654, 151] on div "/ Score: 56 + 8 50 % Mastered Review: [DATE] Co byś zrobił , gdybyś był na moim…" at bounding box center [413, 227] width 595 height 327
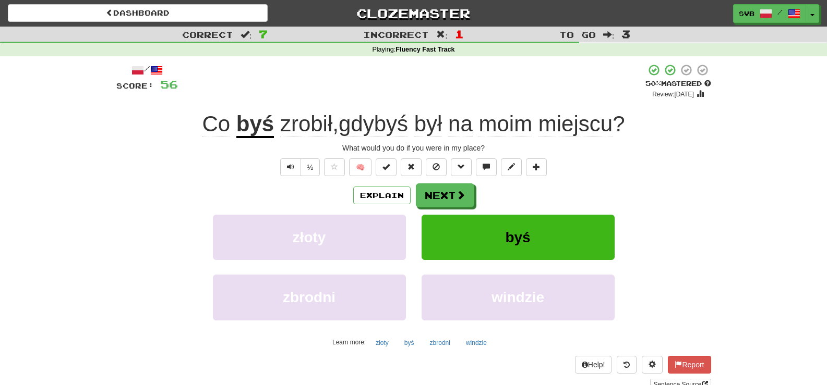
click at [213, 169] on div "½ 🧠" at bounding box center [413, 168] width 595 height 18
click at [453, 198] on button "Next" at bounding box center [445, 196] width 58 height 24
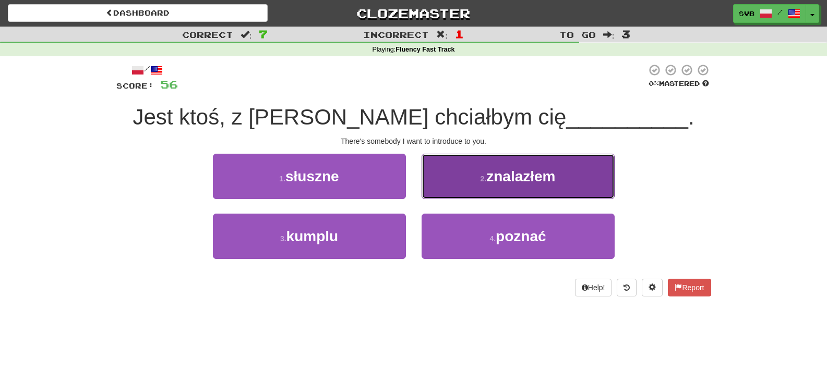
click at [532, 174] on span "znalazłem" at bounding box center [520, 176] width 69 height 16
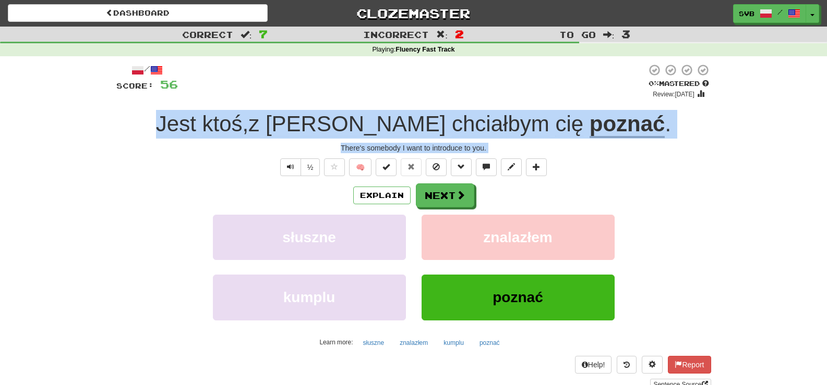
drag, startPoint x: 221, startPoint y: 125, endPoint x: 597, endPoint y: 153, distance: 377.1
click at [597, 153] on div "/ Score: 56 0 % Mastered Review: [DATE] Jest ktoś , z [PERSON_NAME] chciałbym c…" at bounding box center [413, 227] width 595 height 327
click at [621, 143] on div "There's somebody I want to introduce to you." at bounding box center [413, 148] width 595 height 10
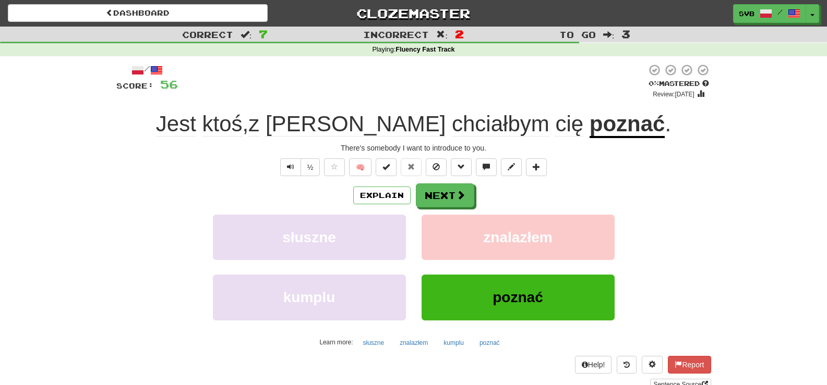
click at [589, 131] on u "poznać" at bounding box center [627, 125] width 76 height 27
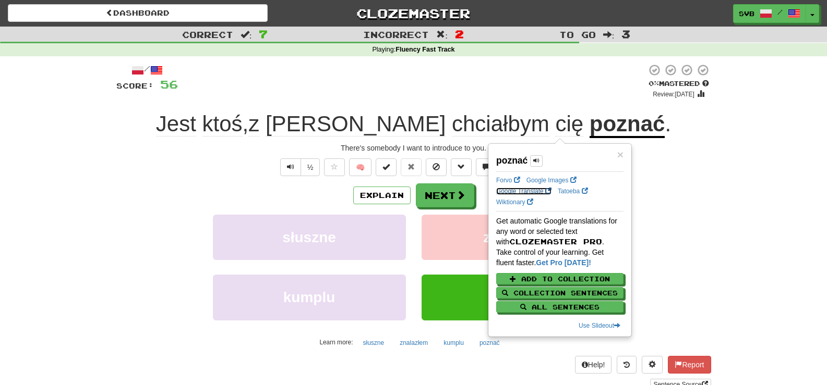
click at [513, 190] on link "Google Translate" at bounding box center [523, 191] width 55 height 7
click at [157, 185] on div "Explain Next" at bounding box center [413, 196] width 595 height 24
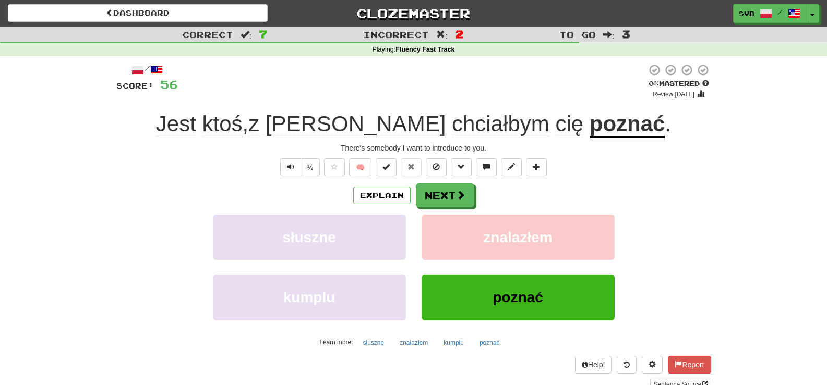
click at [358, 121] on span "[PERSON_NAME]" at bounding box center [355, 124] width 180 height 25
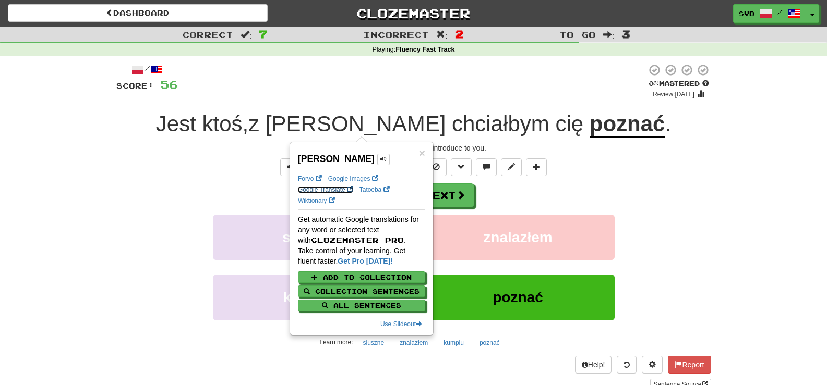
click at [320, 189] on link "Google Translate" at bounding box center [325, 189] width 55 height 7
click at [341, 80] on div at bounding box center [412, 81] width 468 height 35
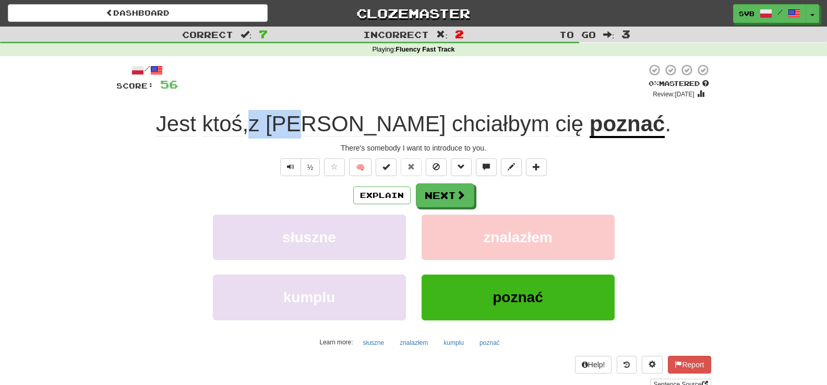
drag, startPoint x: 326, startPoint y: 125, endPoint x: 371, endPoint y: 123, distance: 44.9
click at [371, 123] on span "Jest ktoś , z [PERSON_NAME] chciałbym cię" at bounding box center [372, 124] width 433 height 25
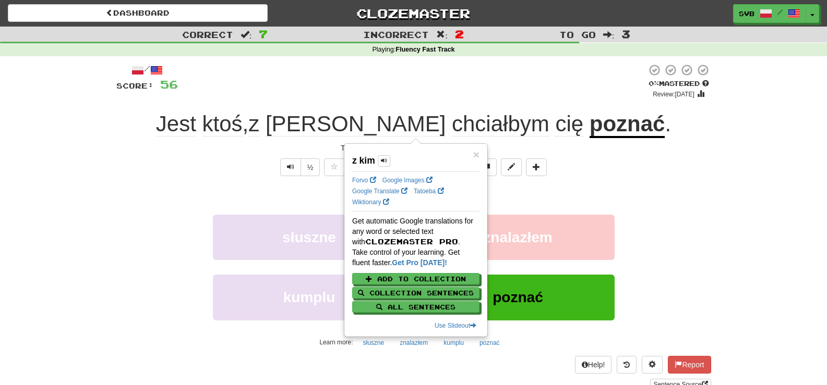
click at [171, 176] on div "½ 🧠" at bounding box center [413, 168] width 595 height 18
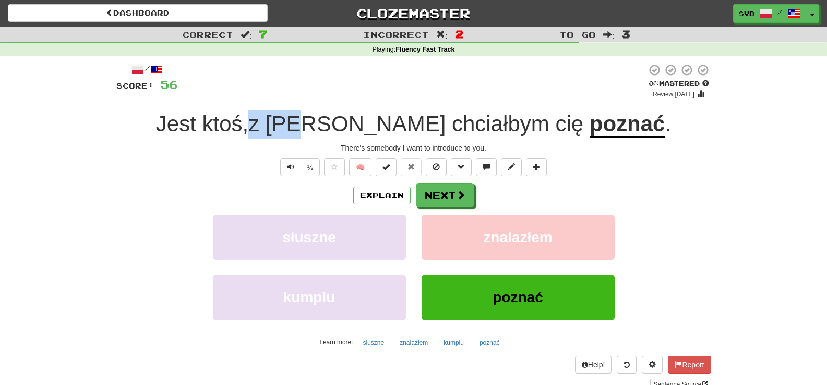
drag, startPoint x: 324, startPoint y: 127, endPoint x: 369, endPoint y: 128, distance: 44.3
click at [369, 128] on span "Jest ktoś , z [PERSON_NAME] chciałbym cię" at bounding box center [372, 124] width 433 height 25
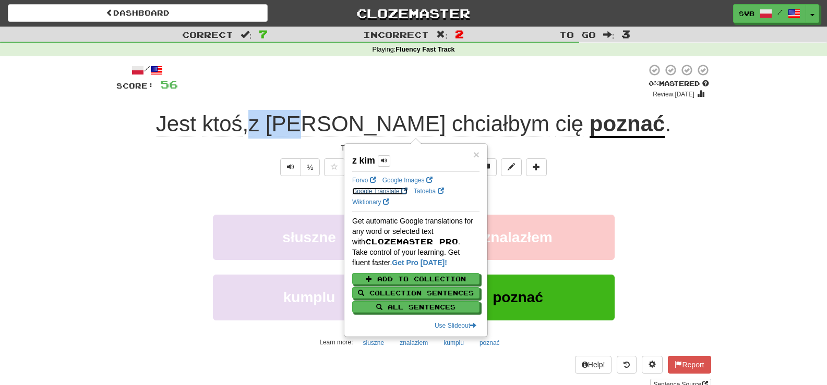
click at [369, 192] on link "Google Translate" at bounding box center [379, 191] width 55 height 7
click at [243, 123] on span "ktoś" at bounding box center [222, 124] width 40 height 25
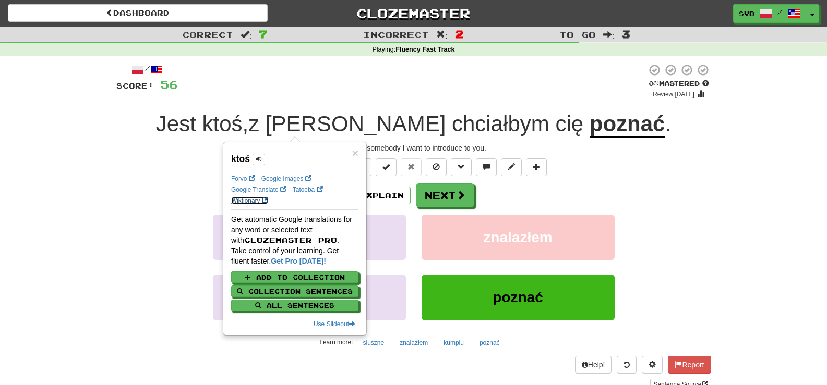
click at [252, 199] on link "Wiktionary" at bounding box center [249, 200] width 37 height 7
click at [680, 153] on div "There's somebody I want to introduce to you." at bounding box center [413, 148] width 595 height 10
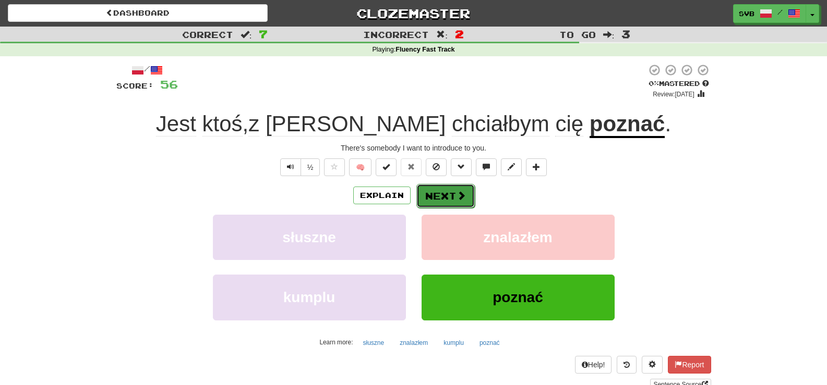
click at [468, 198] on button "Next" at bounding box center [445, 196] width 58 height 24
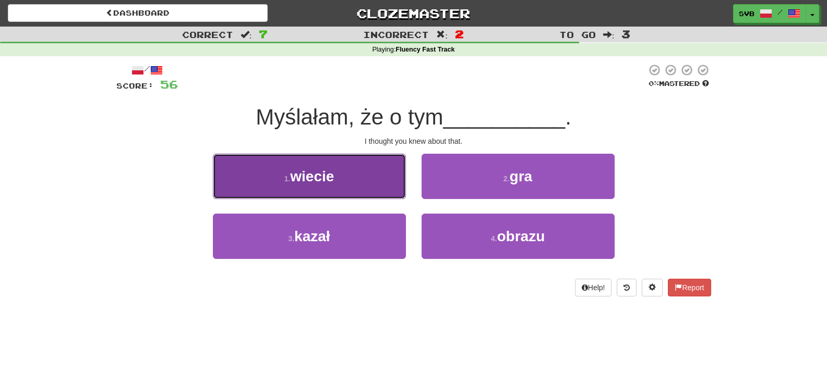
click at [319, 178] on span "wiecie" at bounding box center [312, 176] width 44 height 16
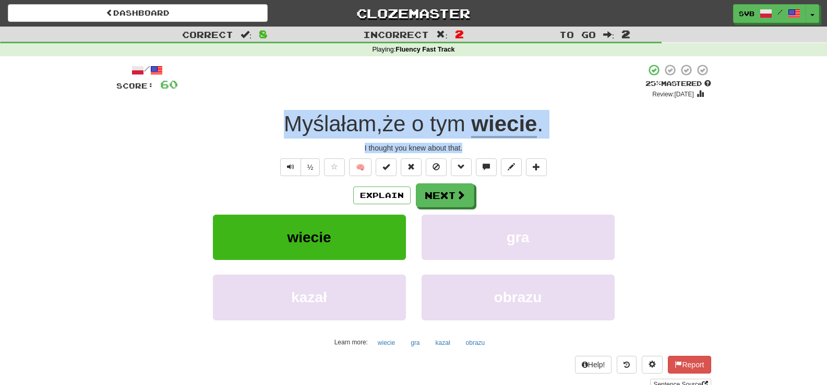
drag, startPoint x: 276, startPoint y: 124, endPoint x: 559, endPoint y: 153, distance: 284.2
click at [559, 153] on div "/ Score: 60 + 4 25 % Mastered Review: [DATE] Myślałam , że o tym wiecie . I tho…" at bounding box center [413, 227] width 595 height 327
click at [457, 196] on span at bounding box center [460, 195] width 9 height 9
